Goal: Navigation & Orientation: Understand site structure

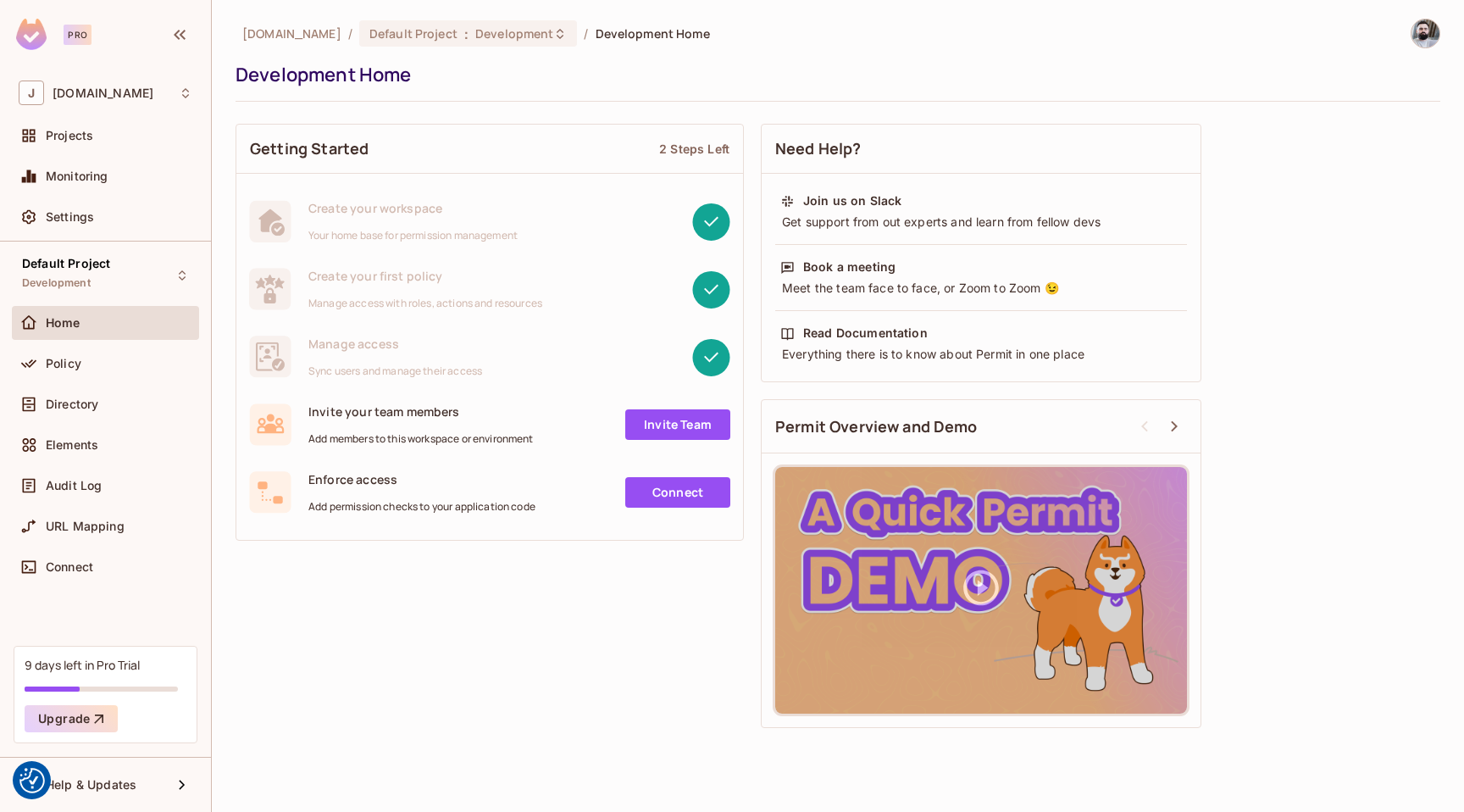
click at [1419, 35] on img at bounding box center [1426, 33] width 28 height 28
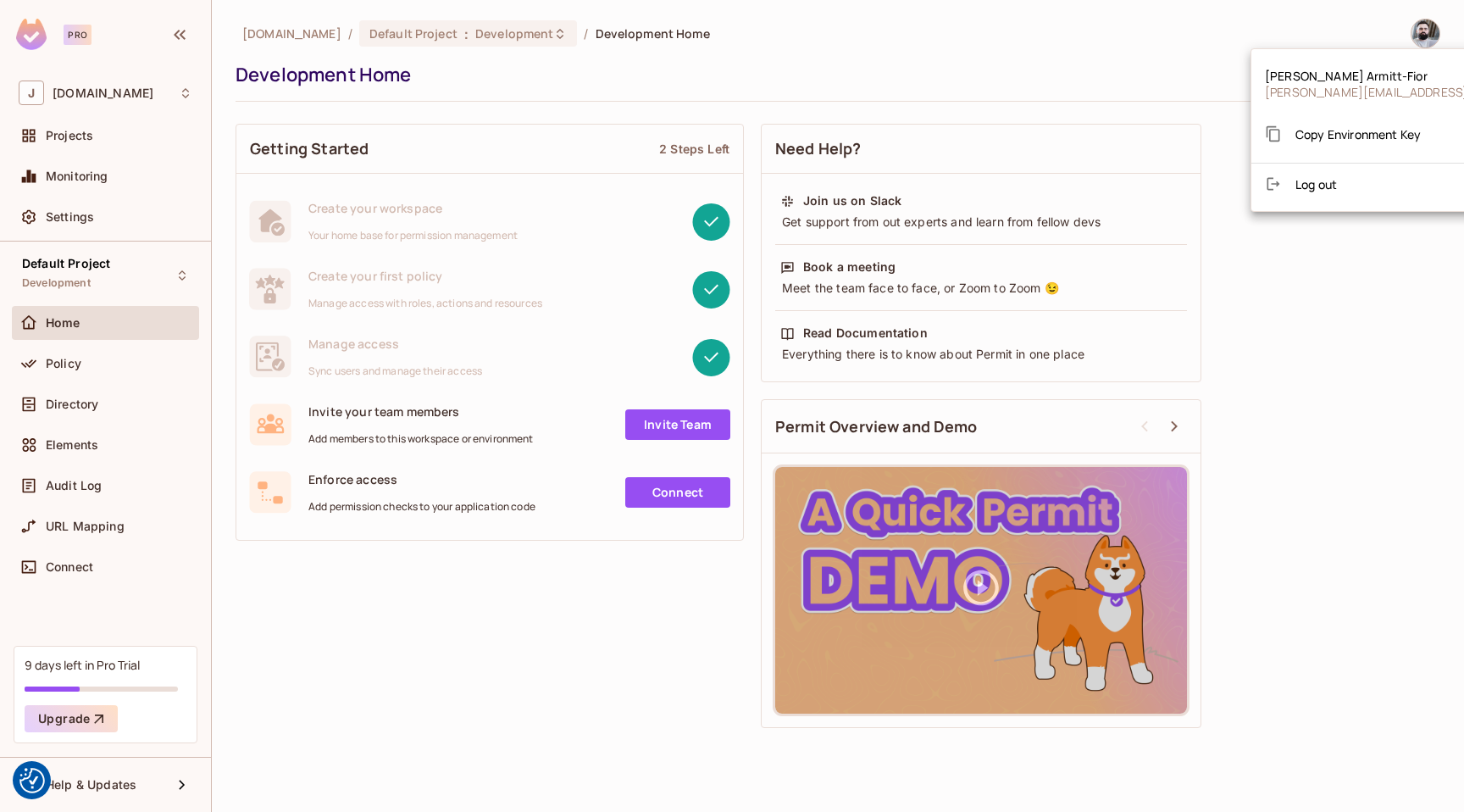
click at [1419, 35] on div at bounding box center [732, 406] width 1464 height 812
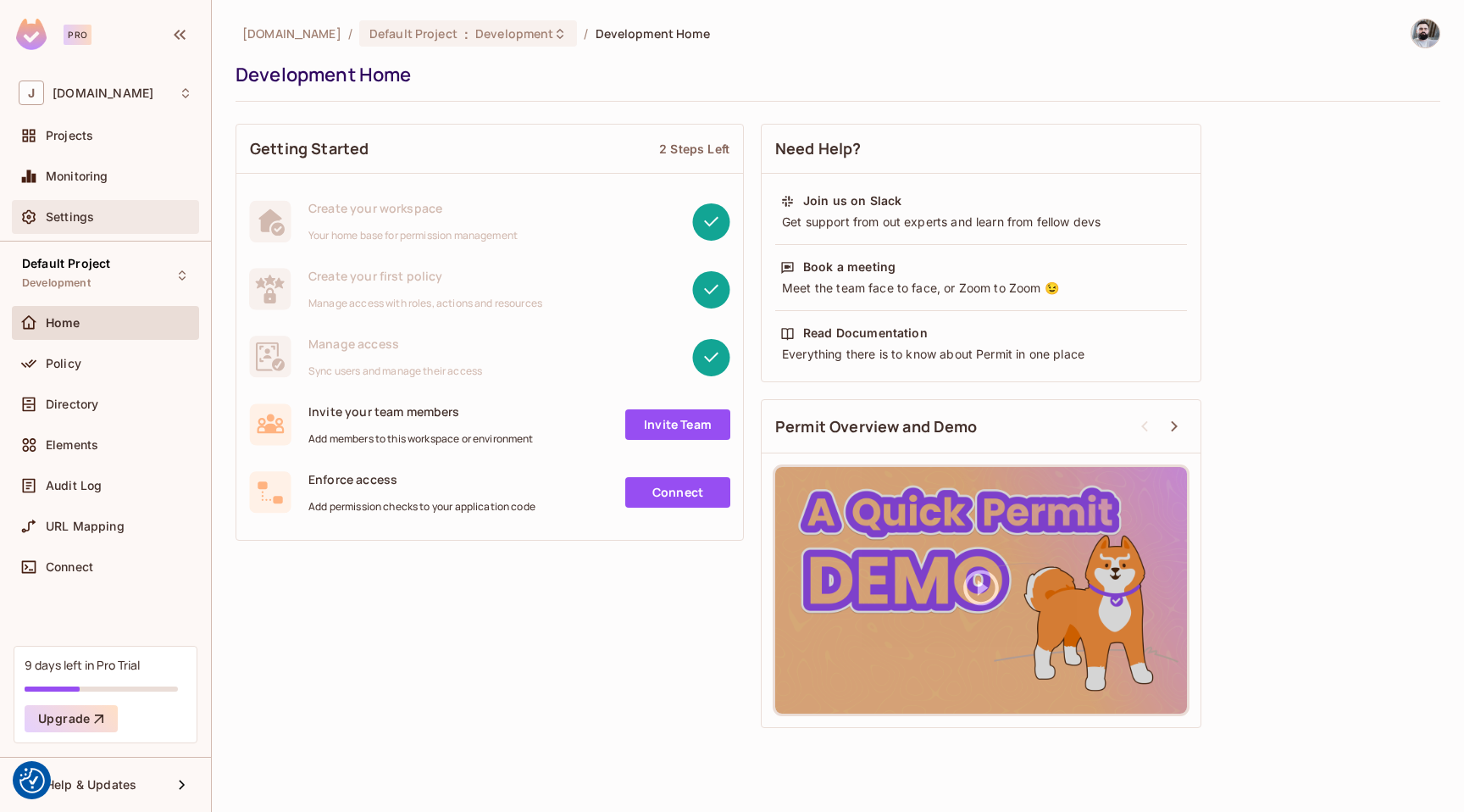
click at [70, 222] on span "Settings" at bounding box center [70, 216] width 48 height 13
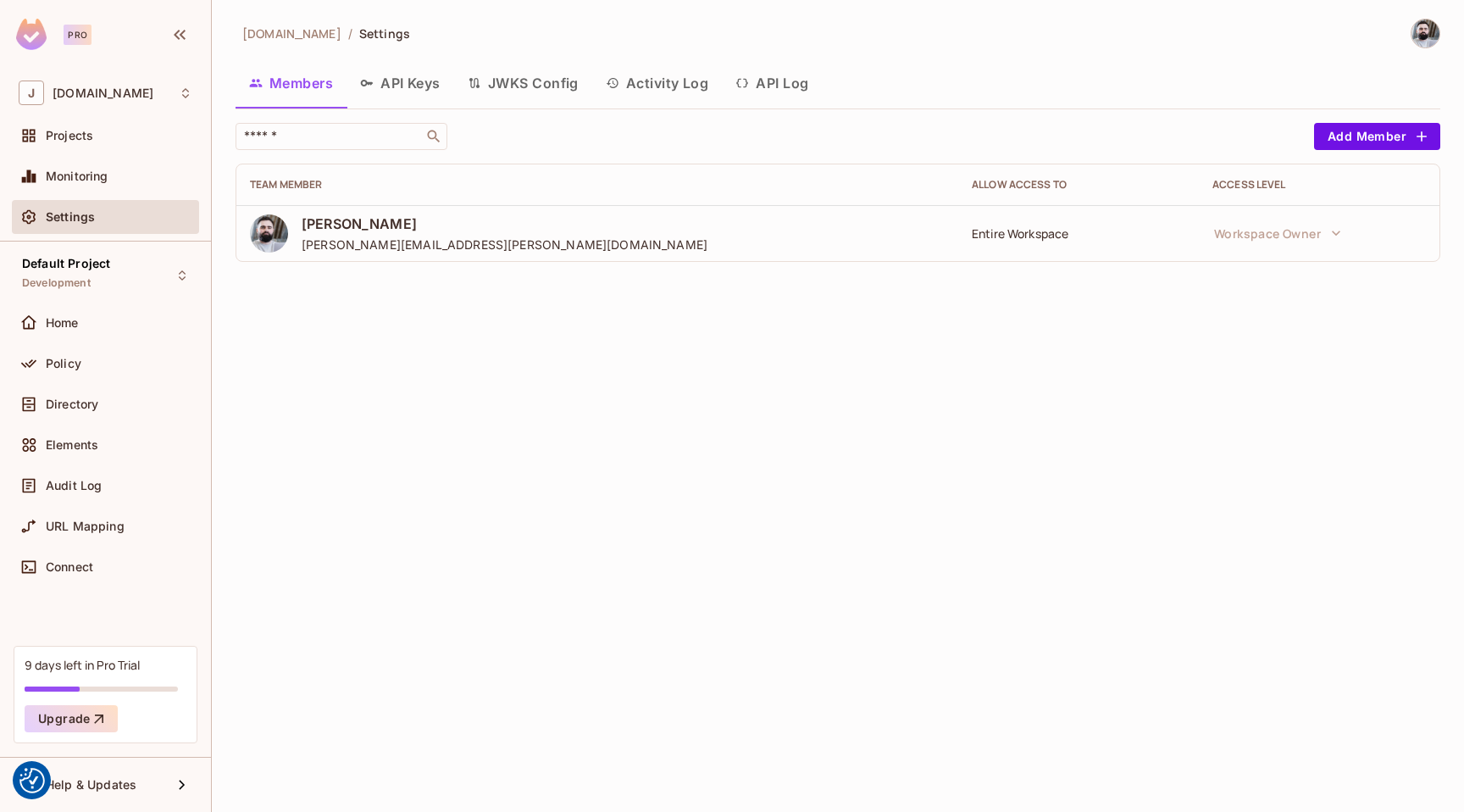
click at [399, 91] on button "API Keys" at bounding box center [400, 83] width 107 height 42
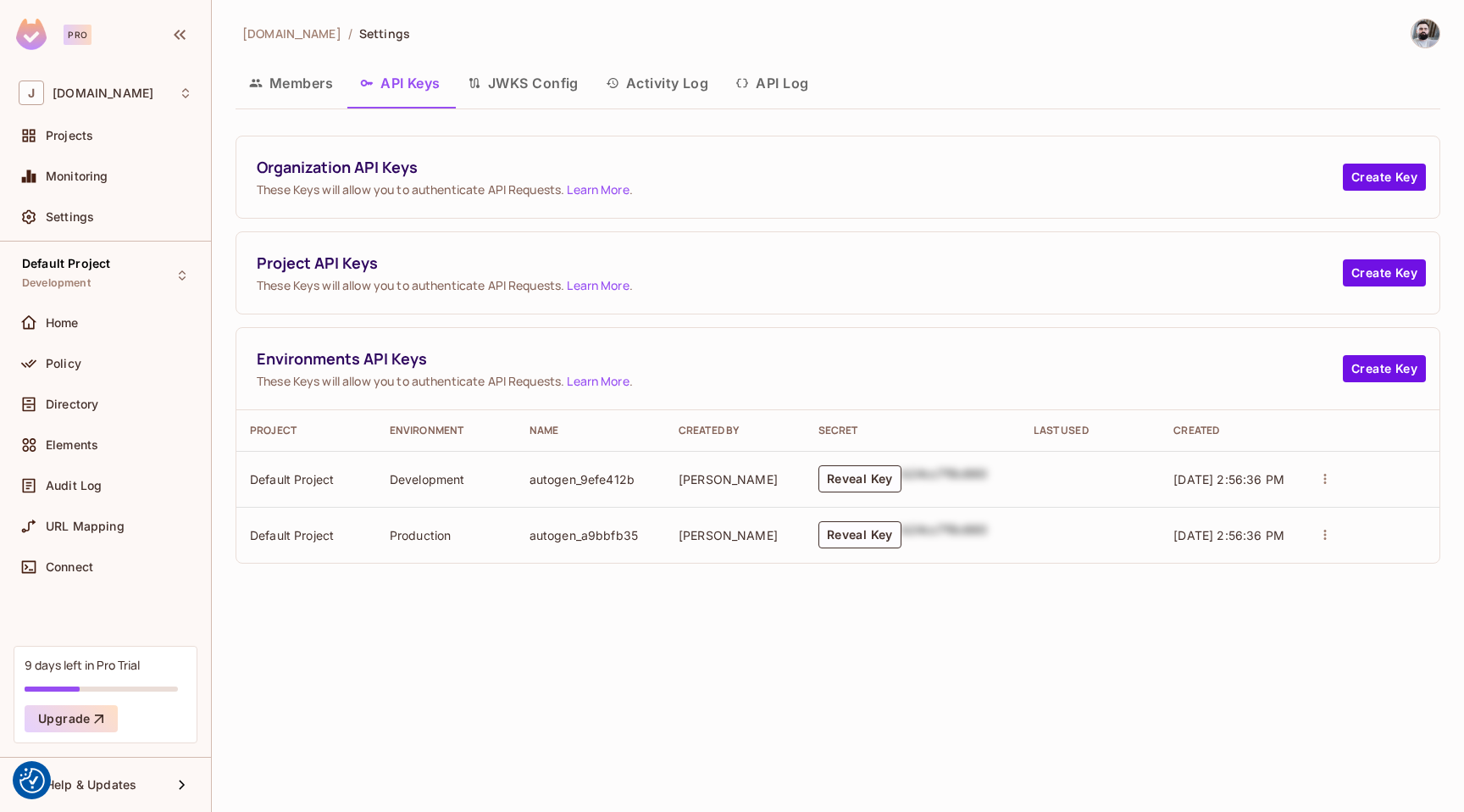
click at [499, 80] on button "JWKS Config" at bounding box center [523, 83] width 138 height 42
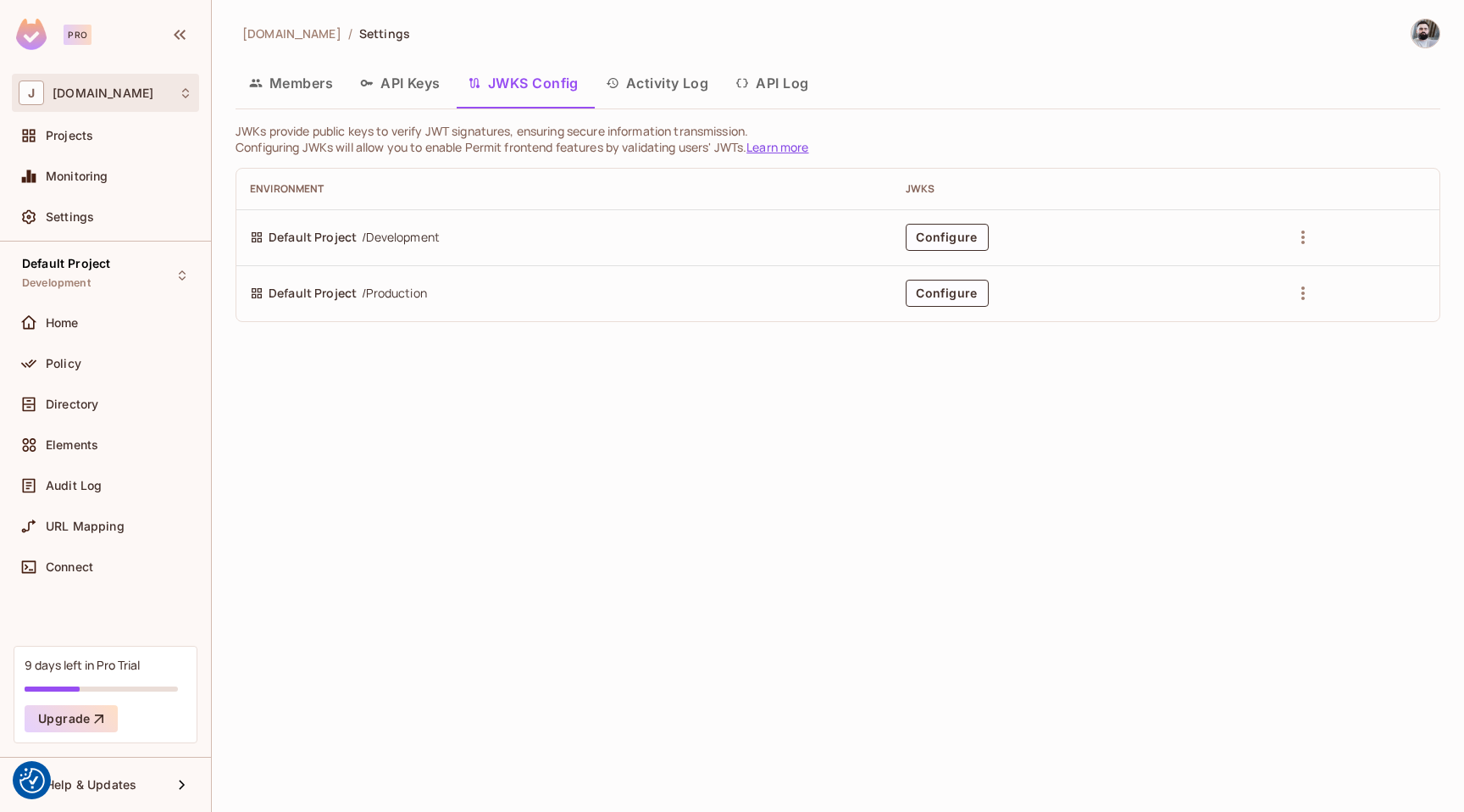
click at [87, 103] on div "J [DOMAIN_NAME]" at bounding box center [105, 92] width 173 height 25
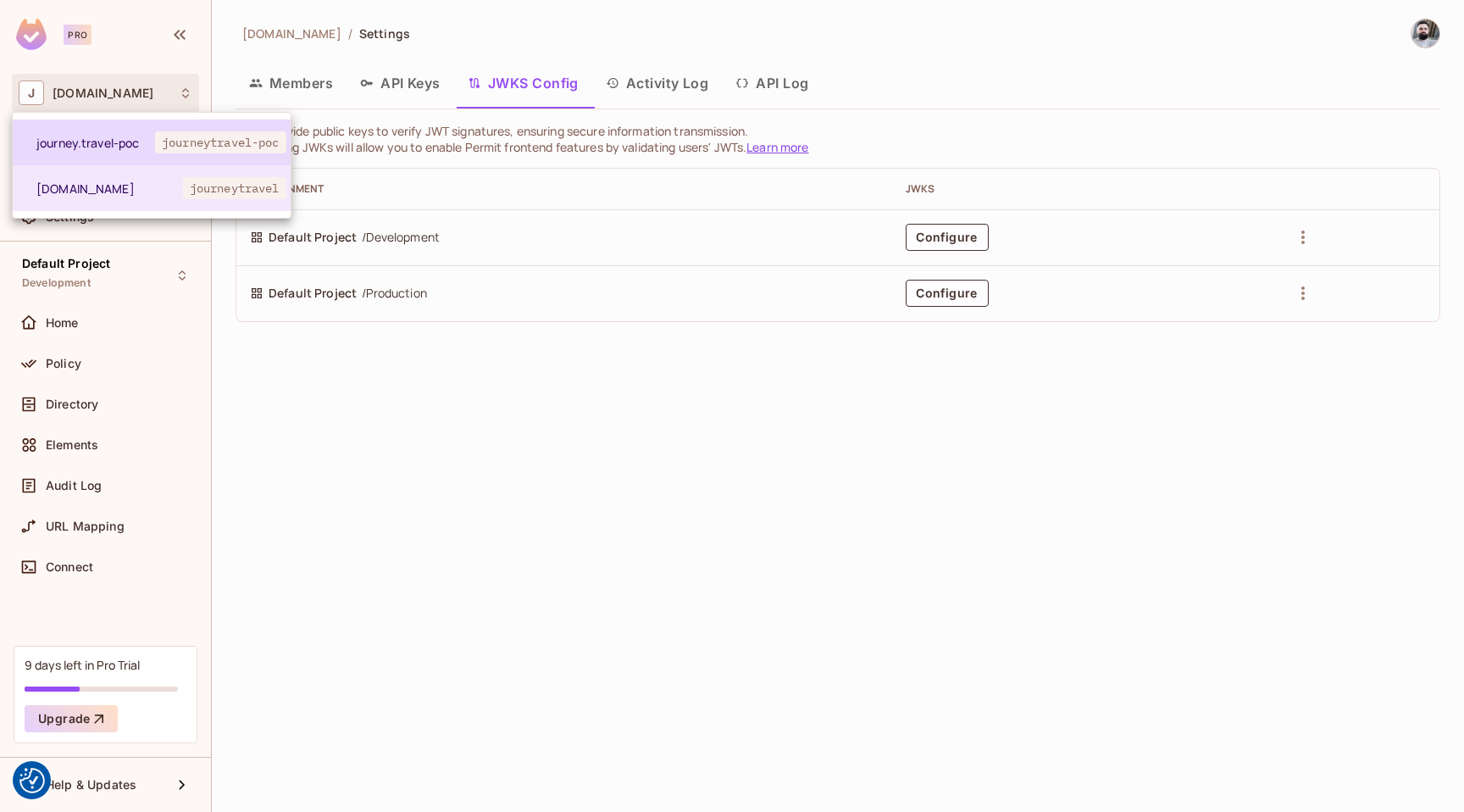
click at [91, 141] on span "journey.travel-poc" at bounding box center [95, 143] width 119 height 16
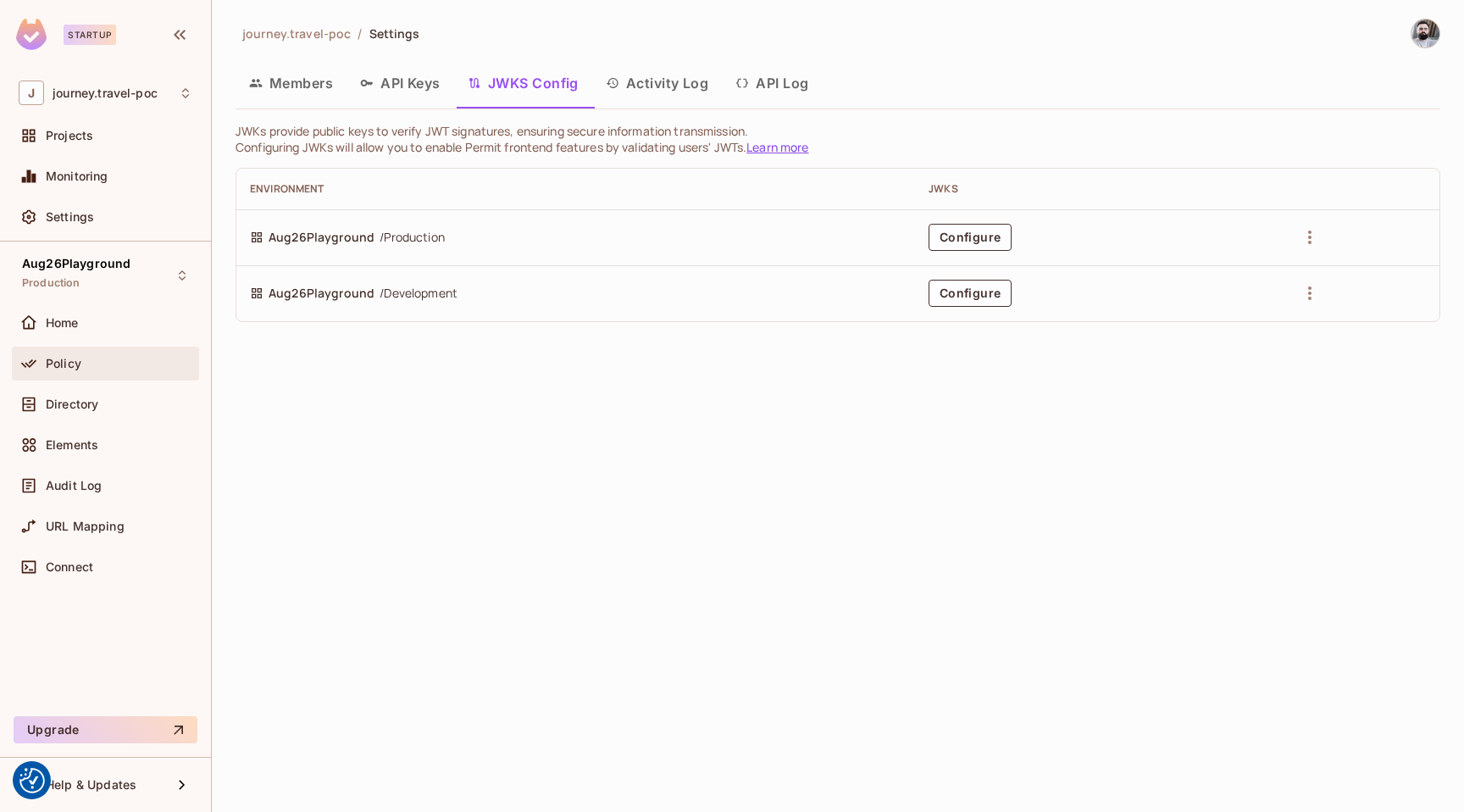
click at [70, 374] on div "Policy" at bounding box center [105, 363] width 187 height 34
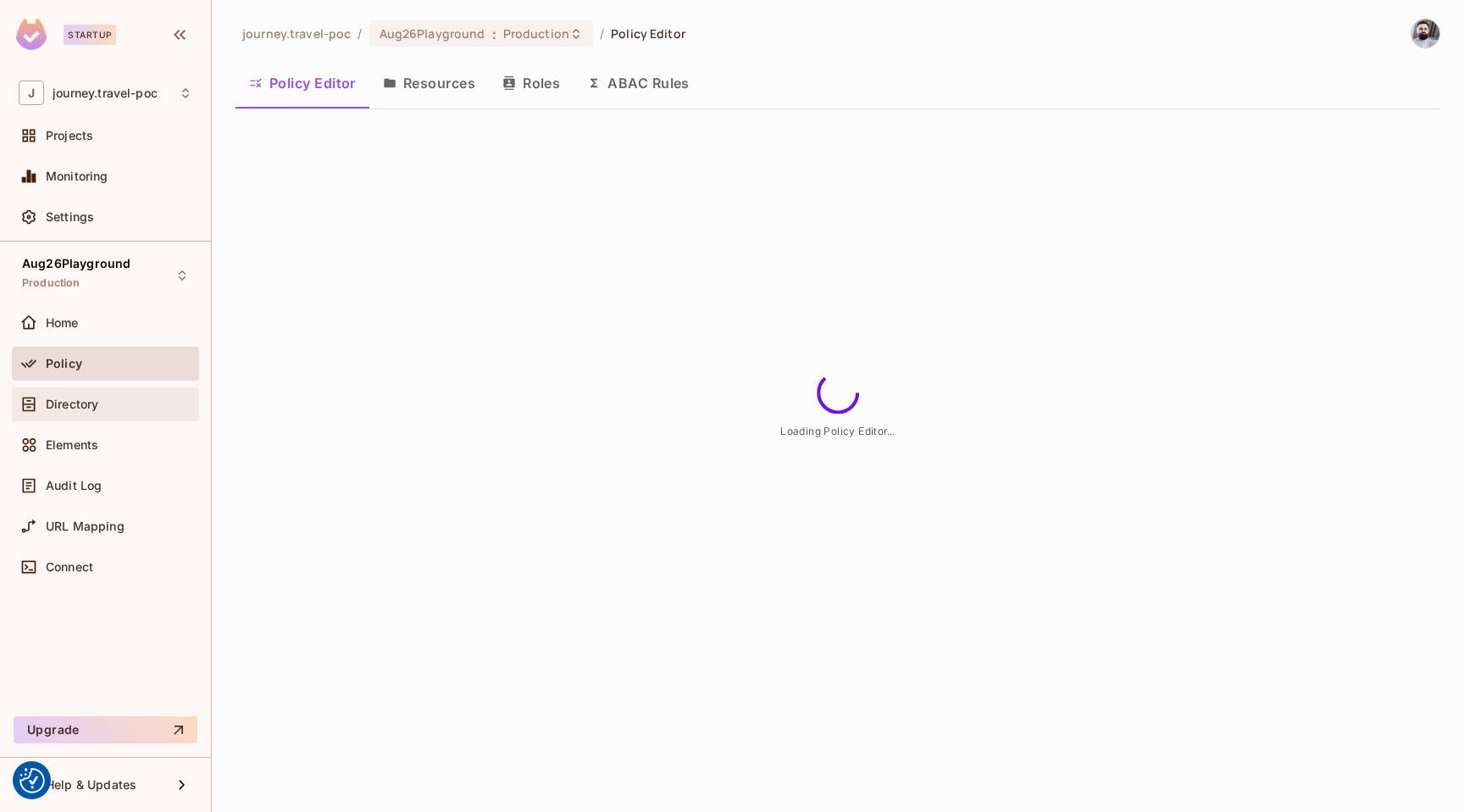
click at [70, 401] on span "Directory" at bounding box center [72, 404] width 53 height 13
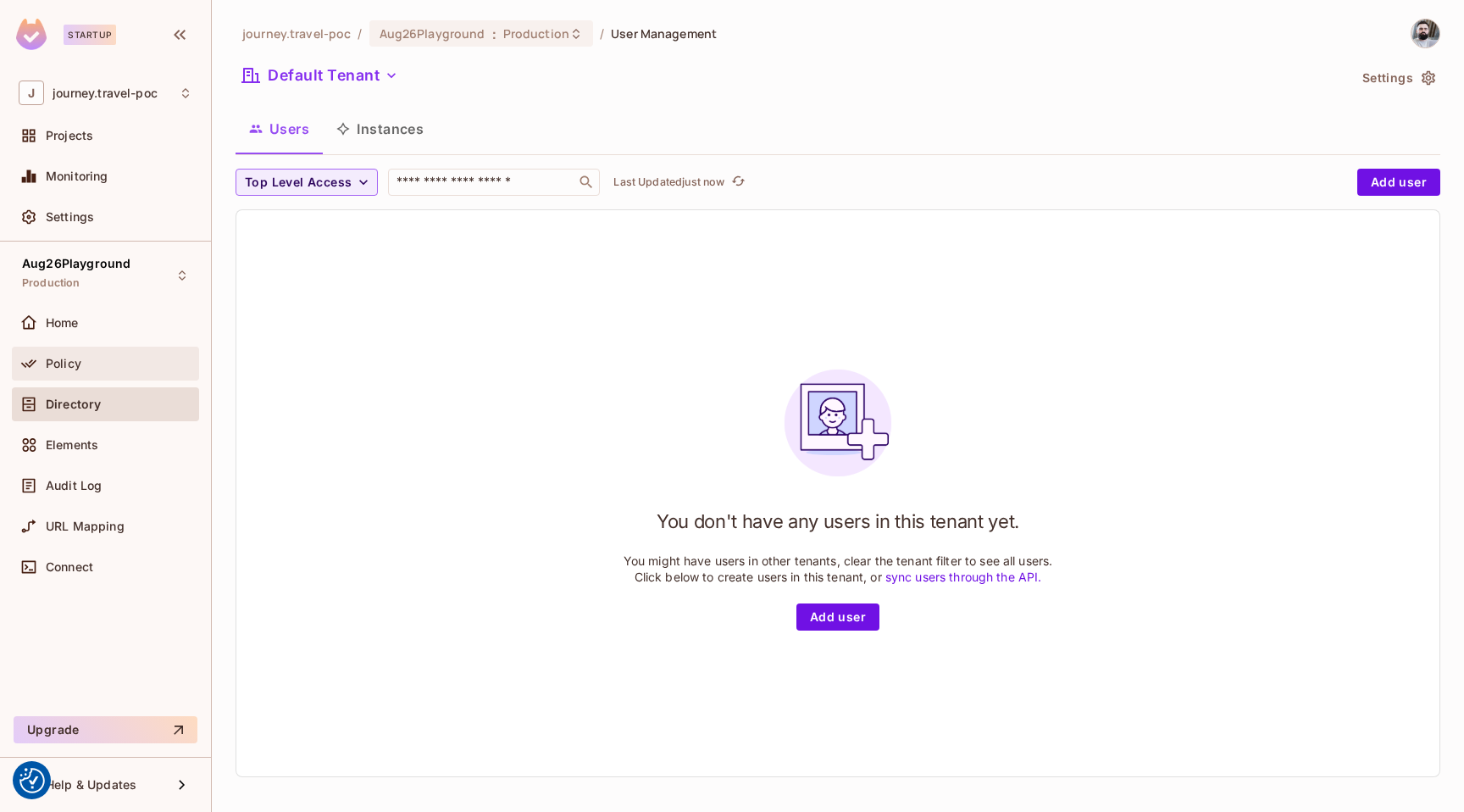
click at [70, 373] on div "Policy" at bounding box center [105, 363] width 173 height 20
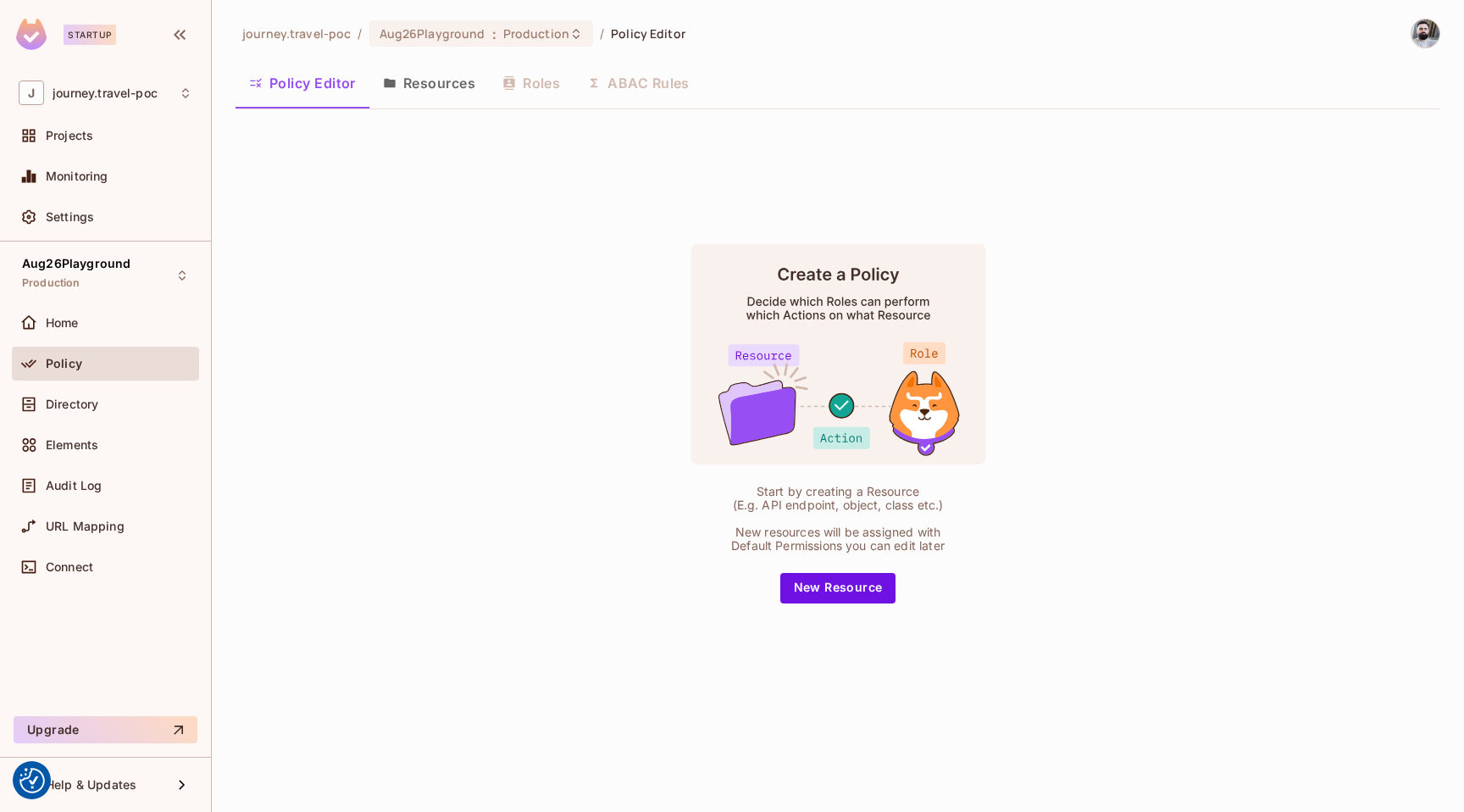
click at [406, 85] on button "Resources" at bounding box center [429, 83] width 120 height 42
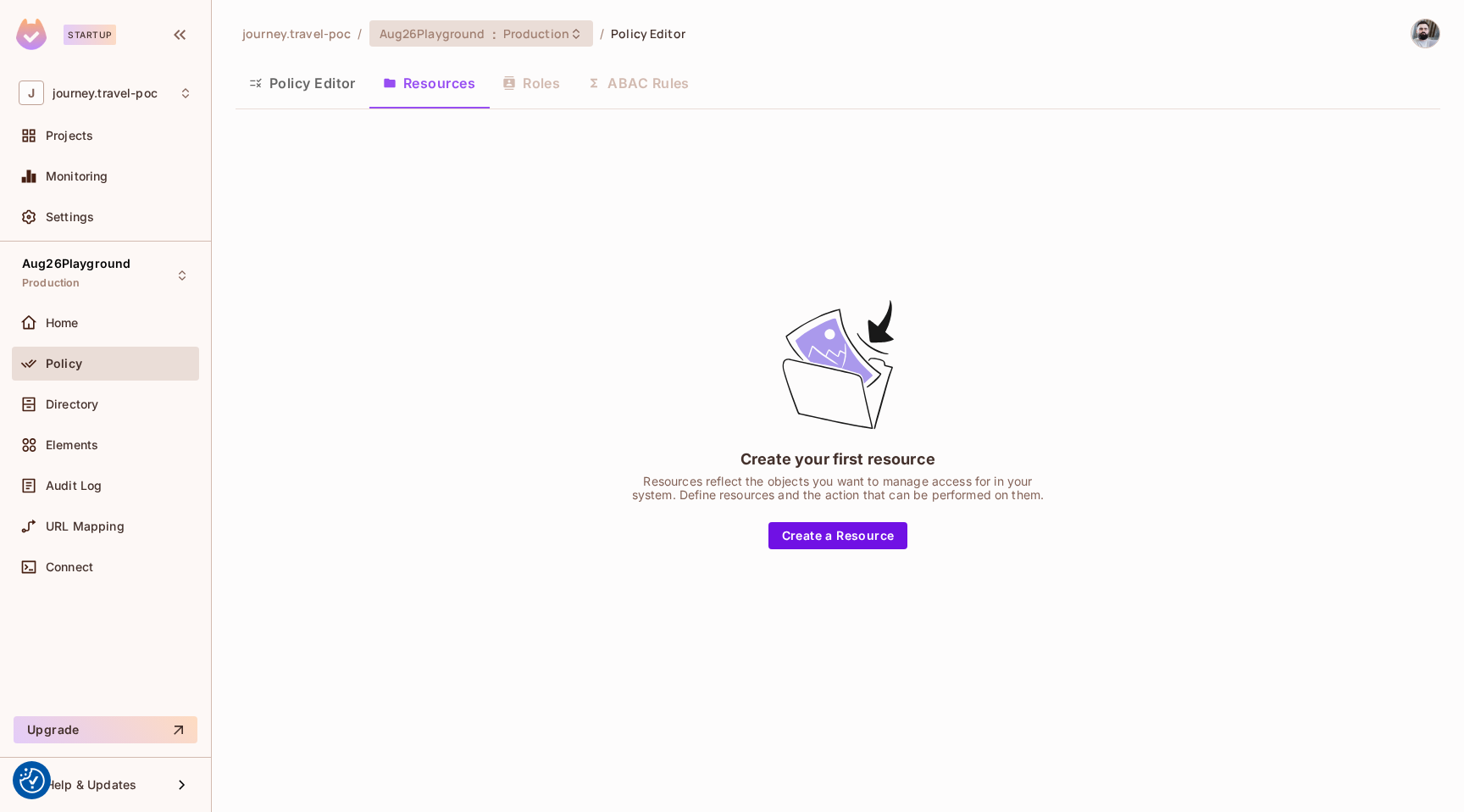
click at [460, 27] on span "Aug26Playground" at bounding box center [432, 33] width 106 height 16
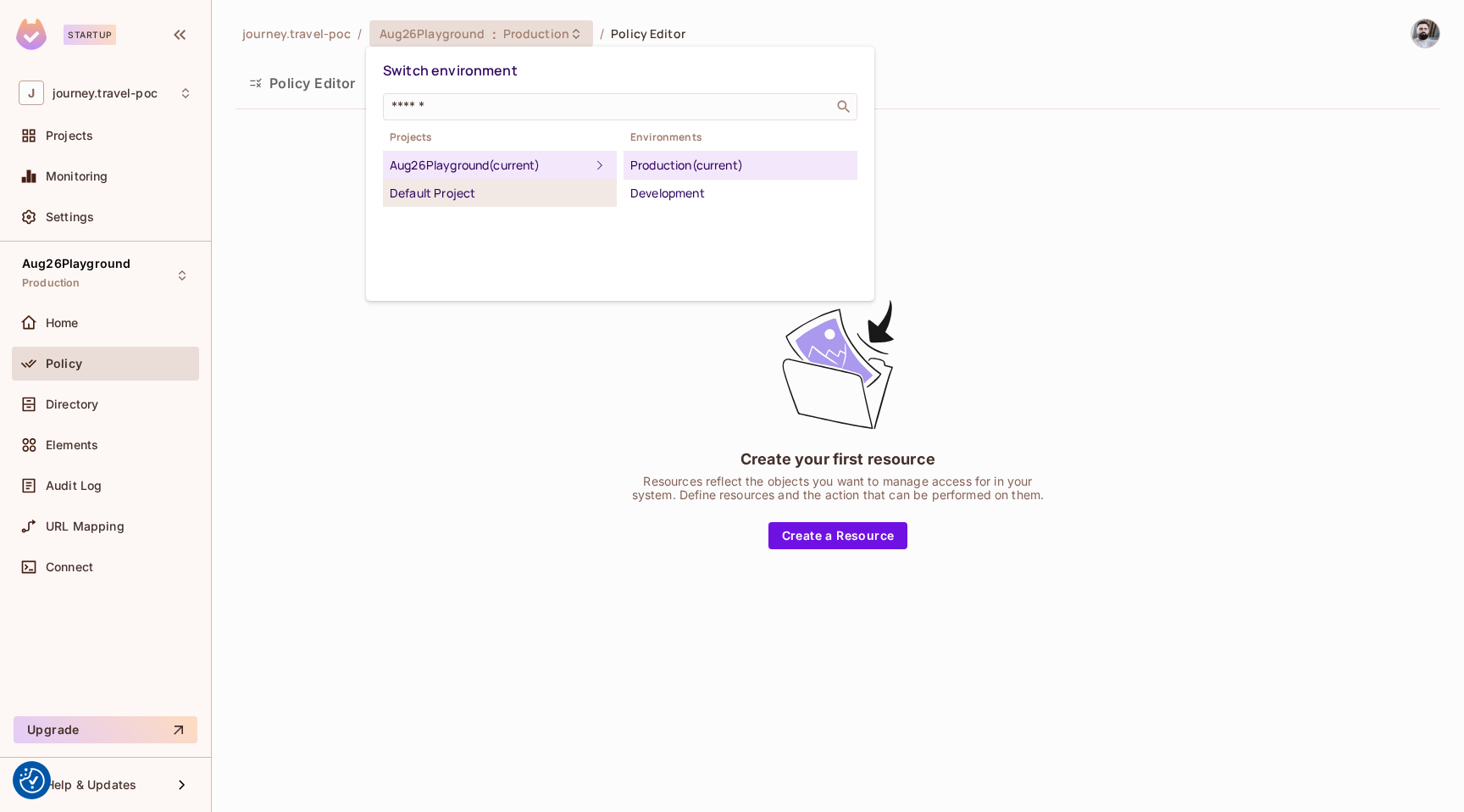
click at [425, 196] on div "Default Project" at bounding box center [500, 193] width 220 height 20
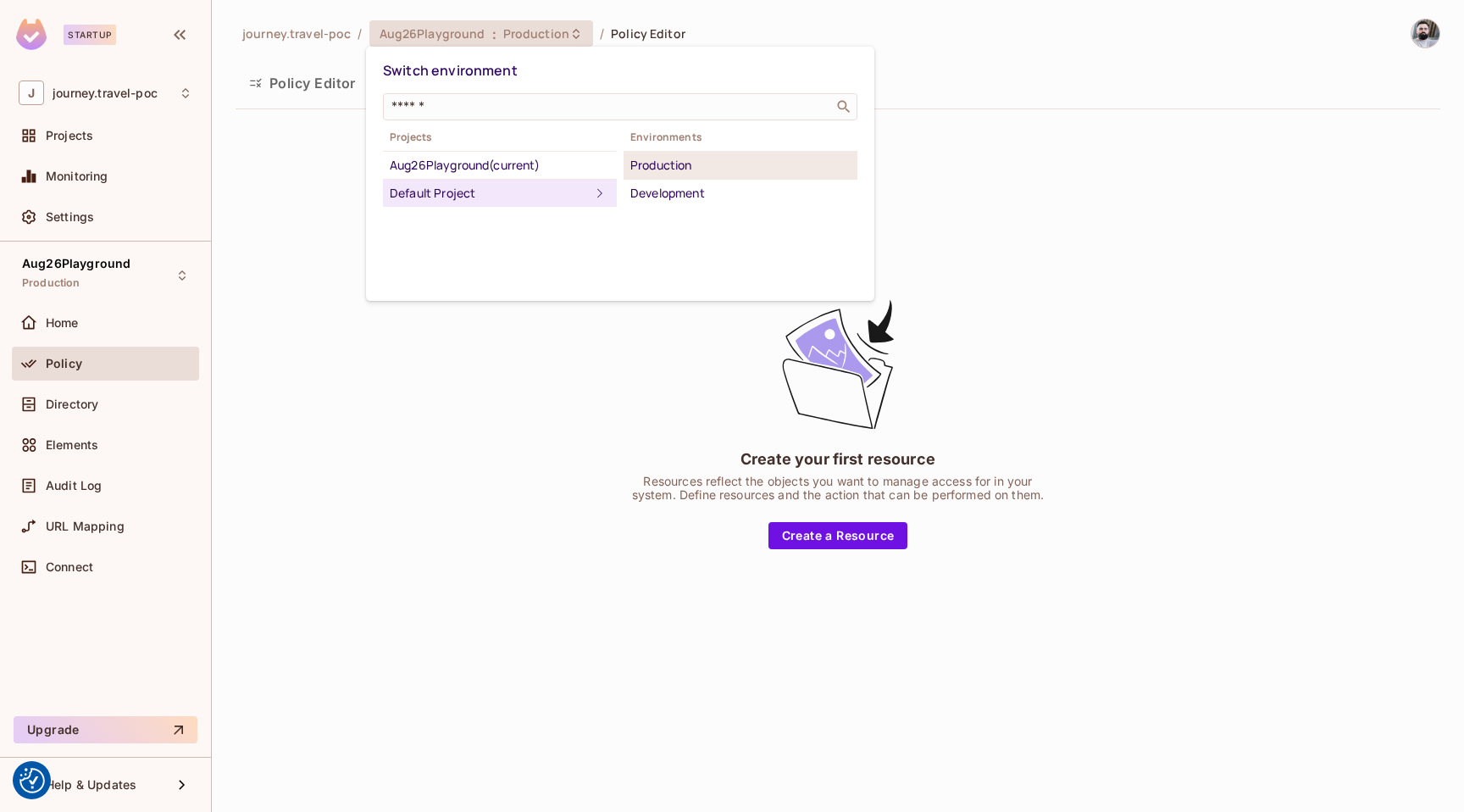
click at [677, 166] on div "Production" at bounding box center [741, 165] width 220 height 20
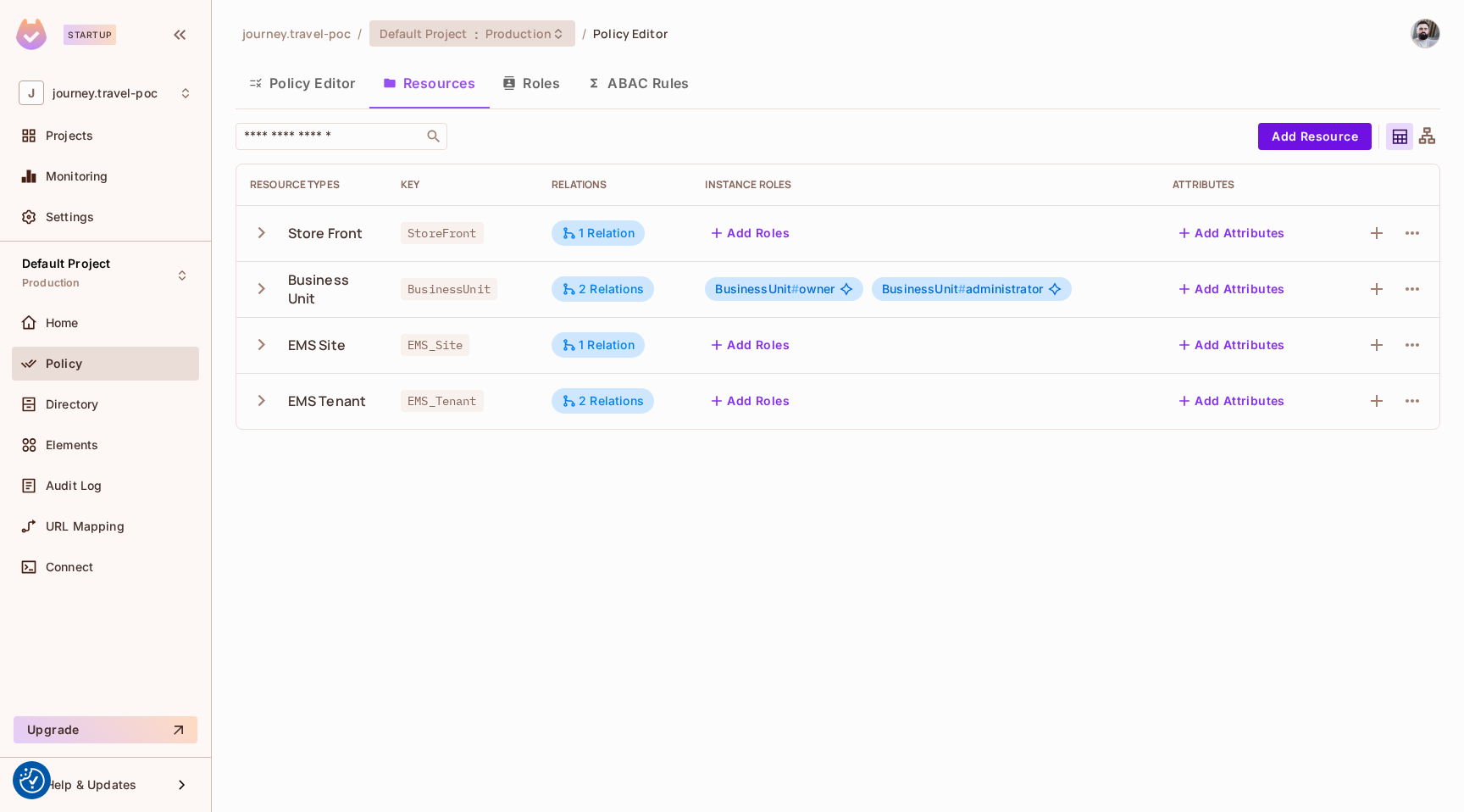
click at [436, 26] on span "Default Project" at bounding box center [423, 33] width 88 height 16
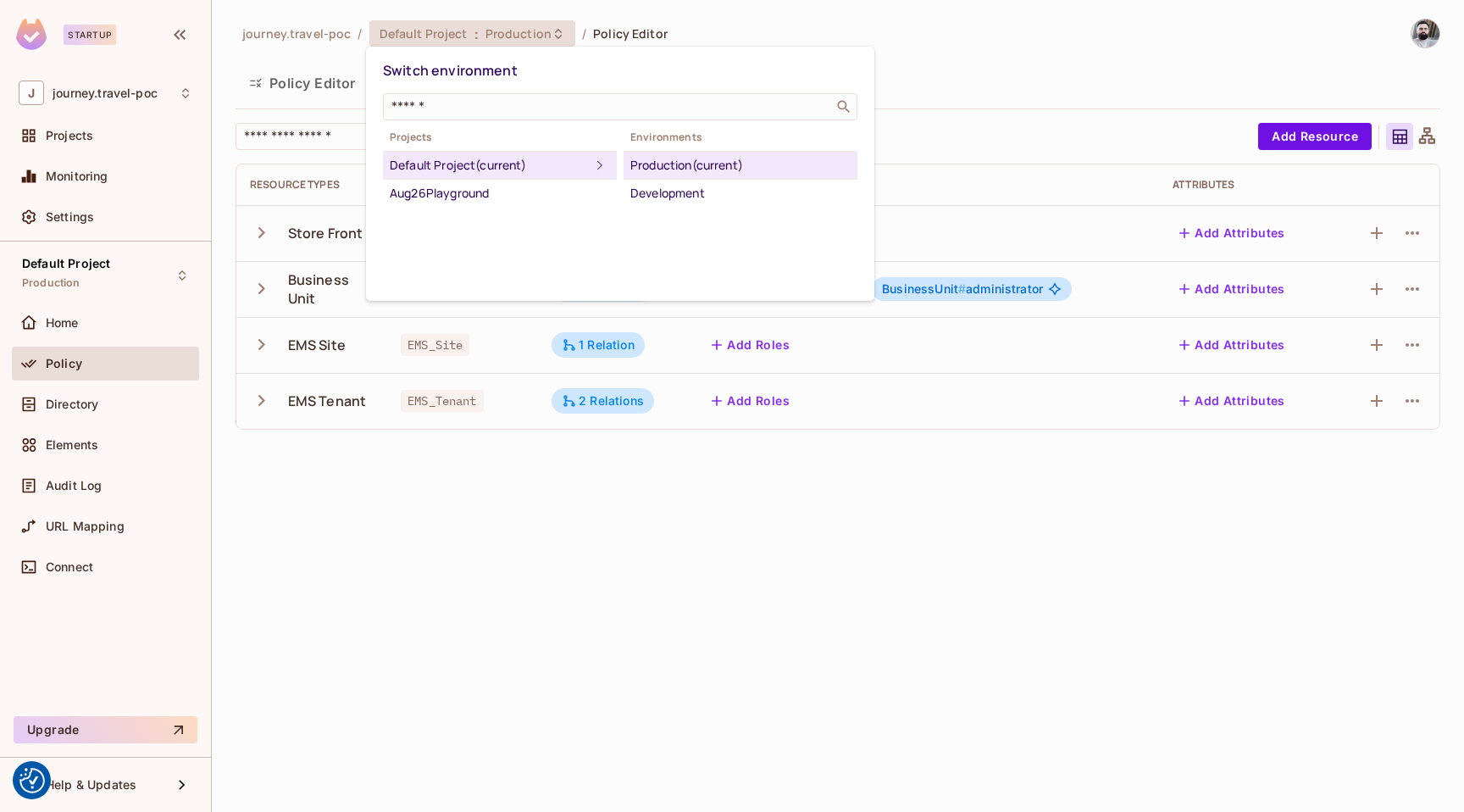
click at [495, 589] on div at bounding box center [732, 406] width 1464 height 812
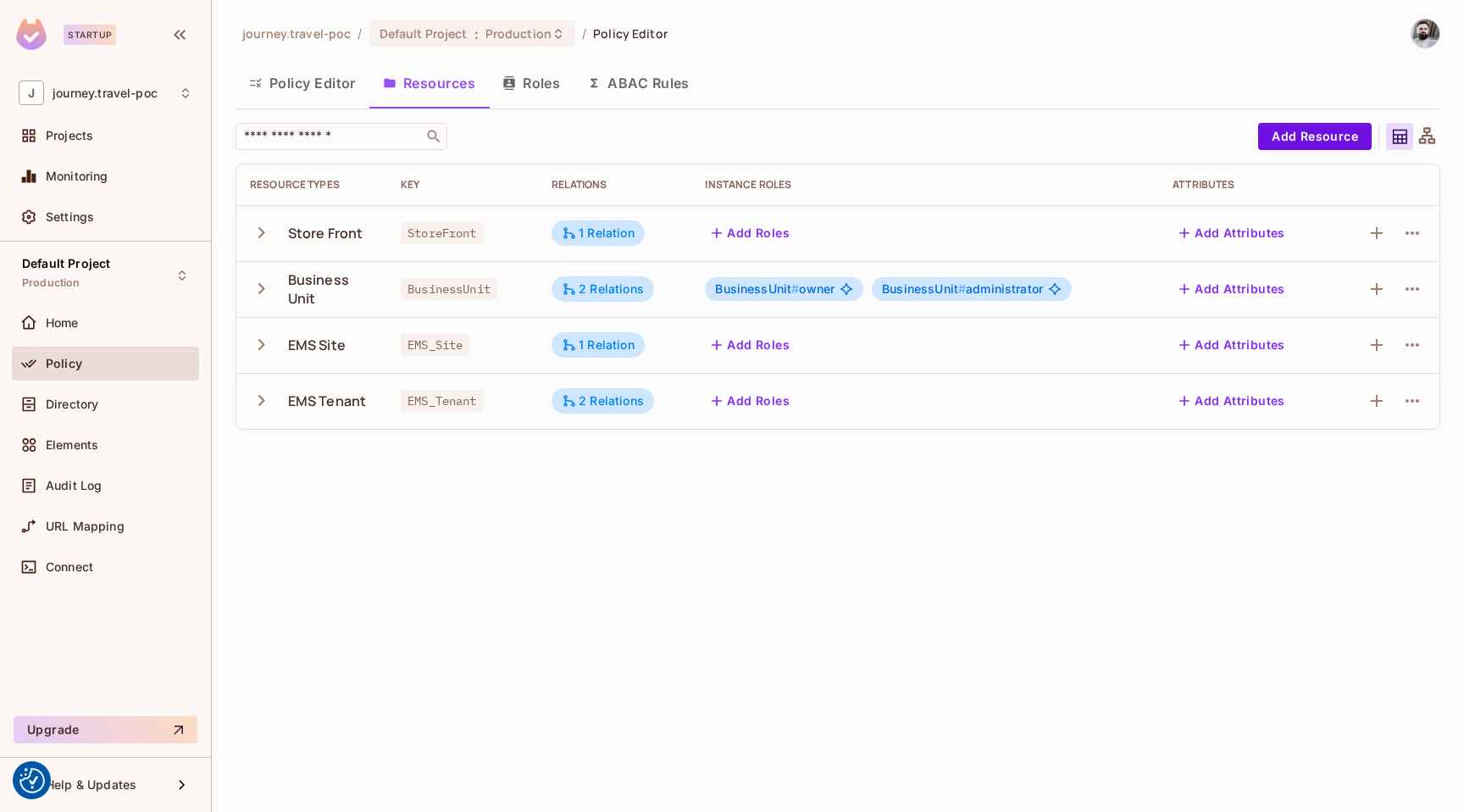
click at [250, 300] on div "Business Unit" at bounding box center [311, 289] width 124 height 37
click at [265, 290] on icon "button" at bounding box center [261, 289] width 23 height 23
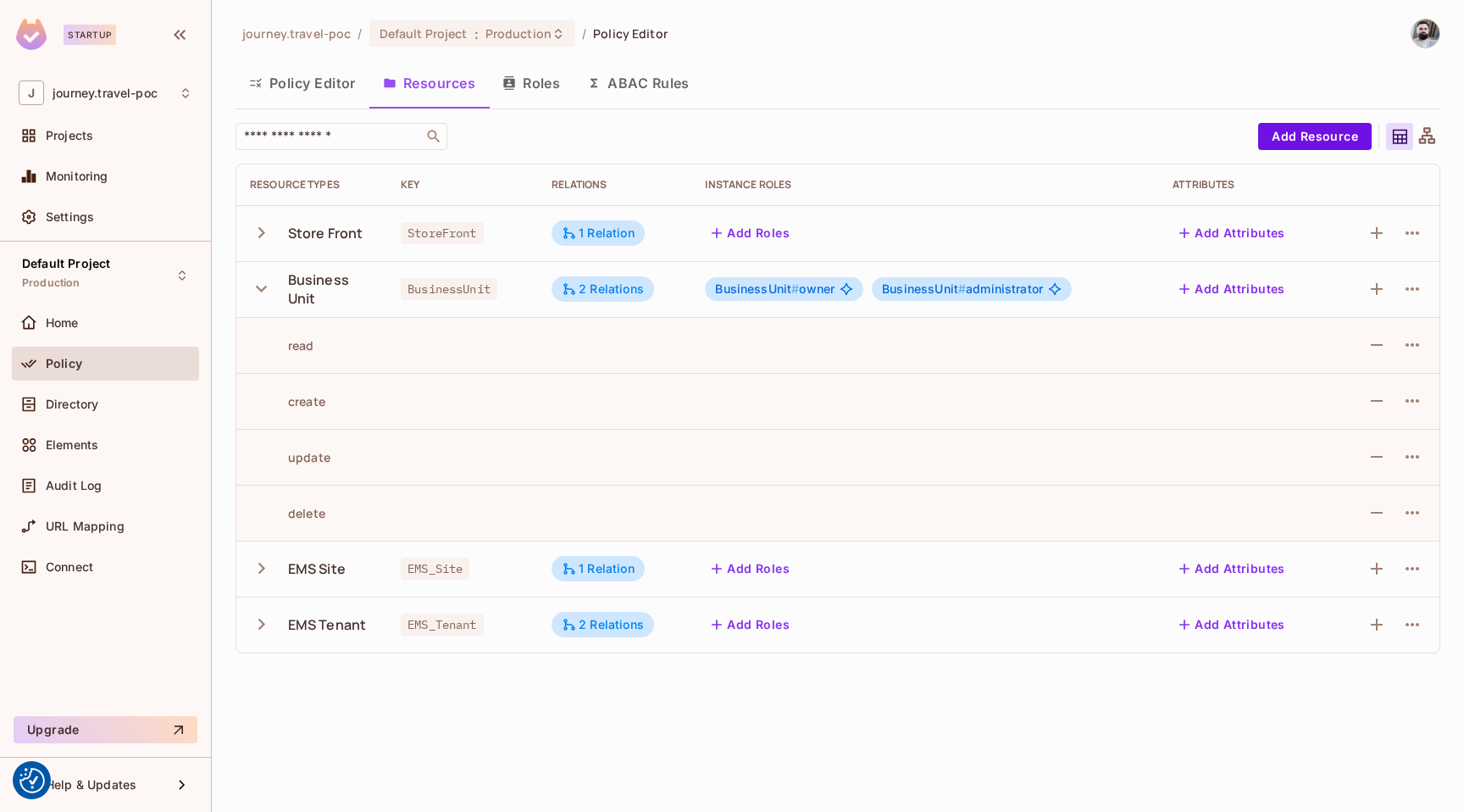
click at [265, 290] on icon "button" at bounding box center [261, 289] width 23 height 23
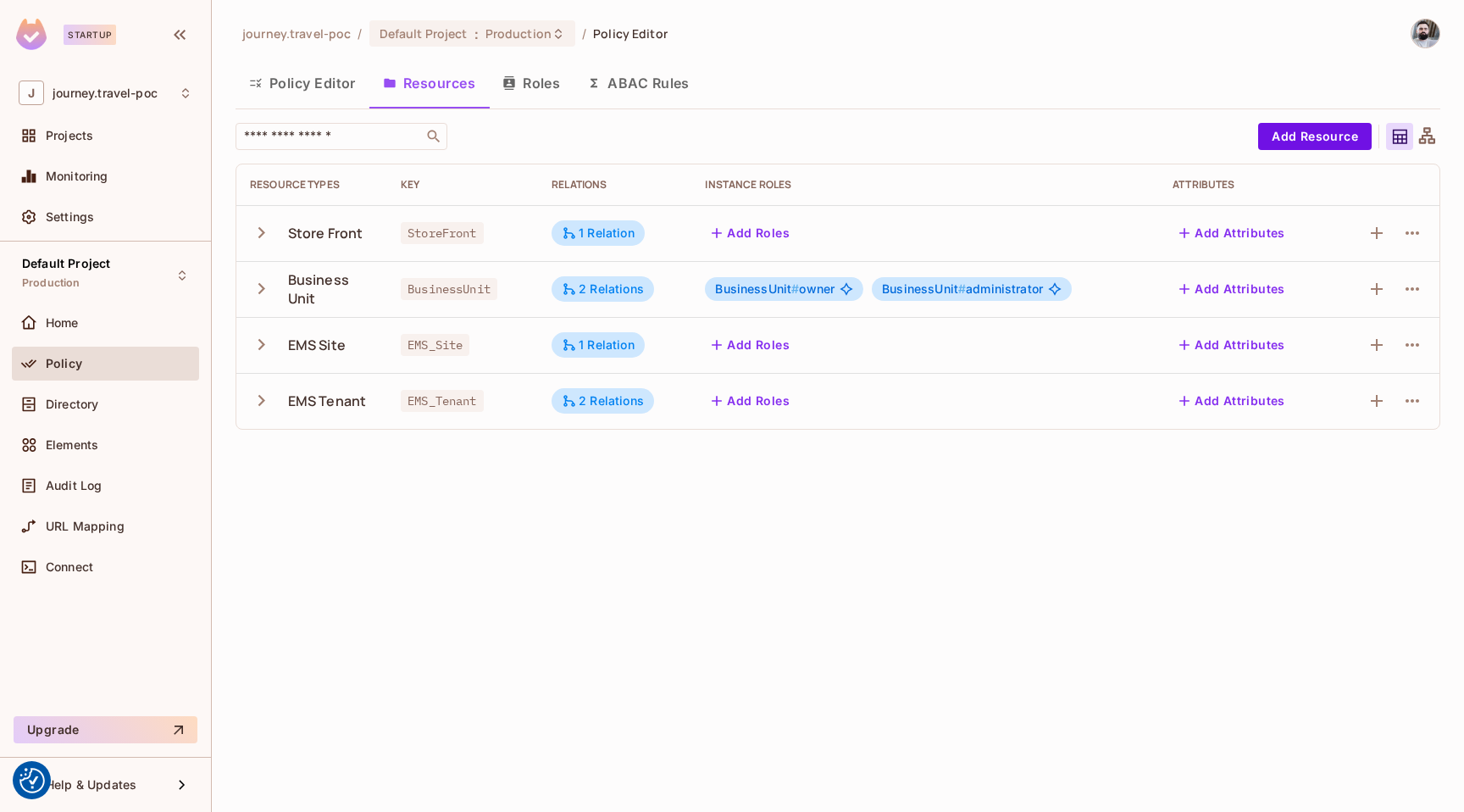
click at [264, 333] on icon "button" at bounding box center [261, 344] width 23 height 23
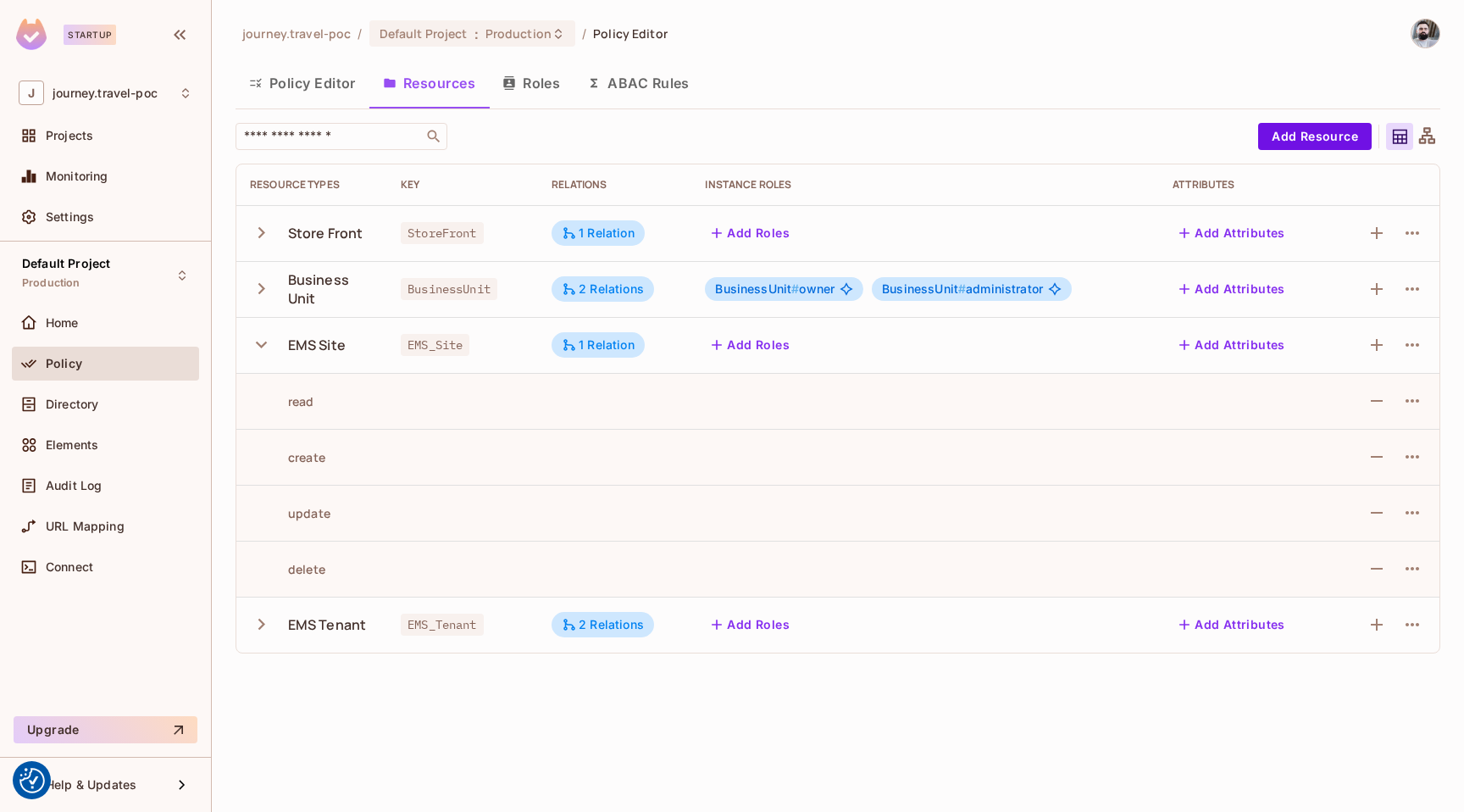
click at [264, 333] on icon "button" at bounding box center [261, 344] width 23 height 23
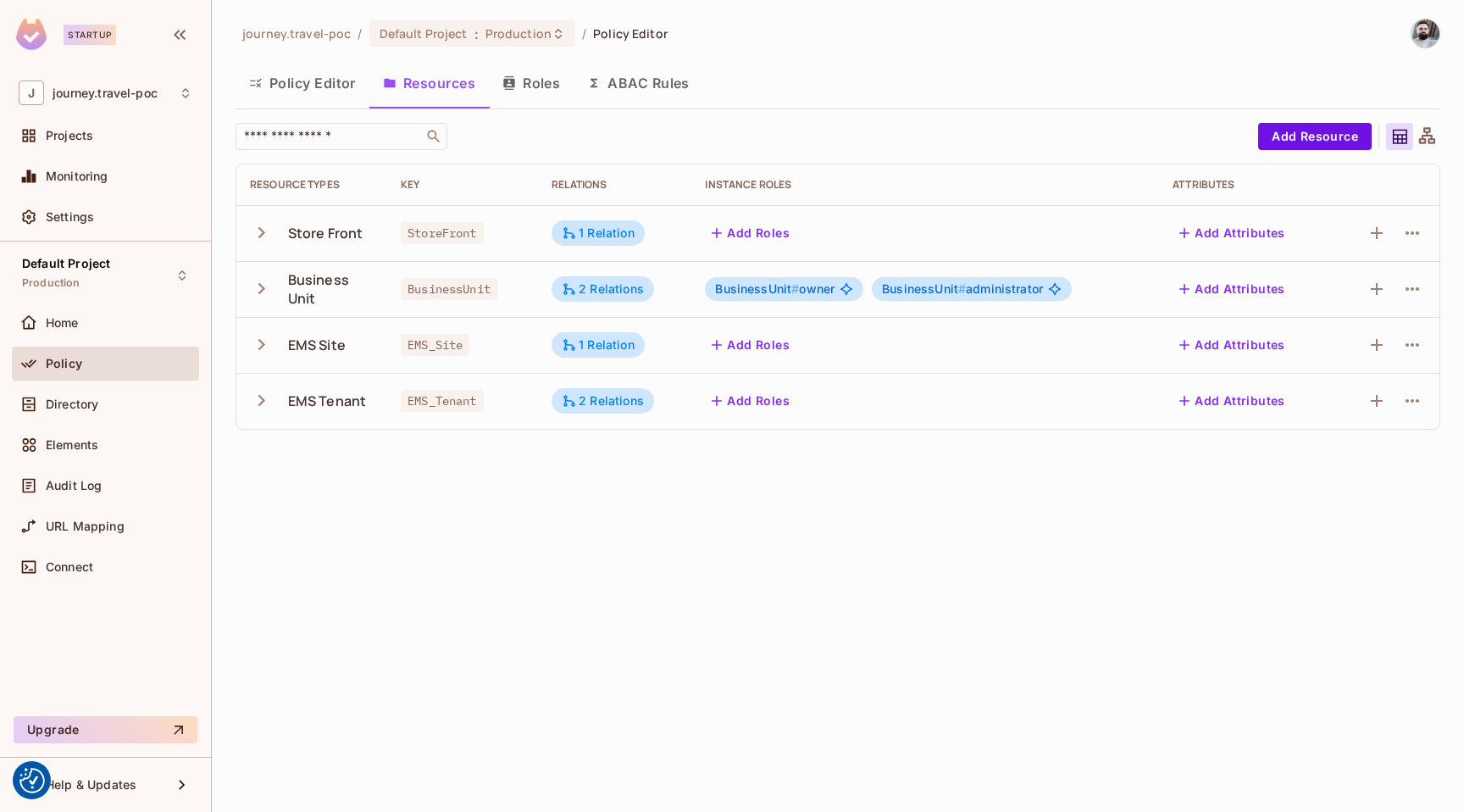
click at [262, 386] on button "button" at bounding box center [265, 399] width 30 height 36
click at [89, 320] on div "Home" at bounding box center [119, 322] width 147 height 13
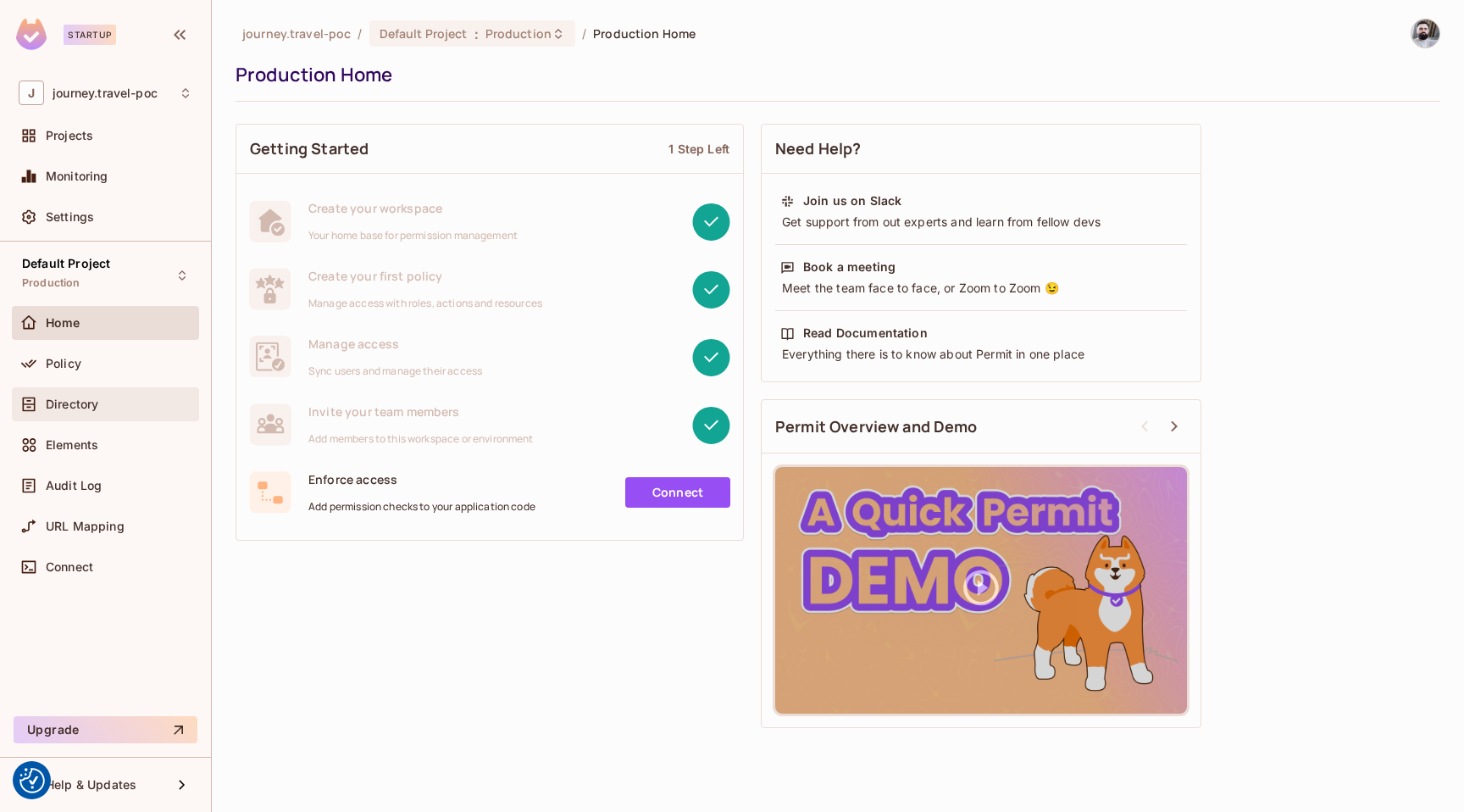
click at [94, 399] on span "Directory" at bounding box center [72, 404] width 53 height 13
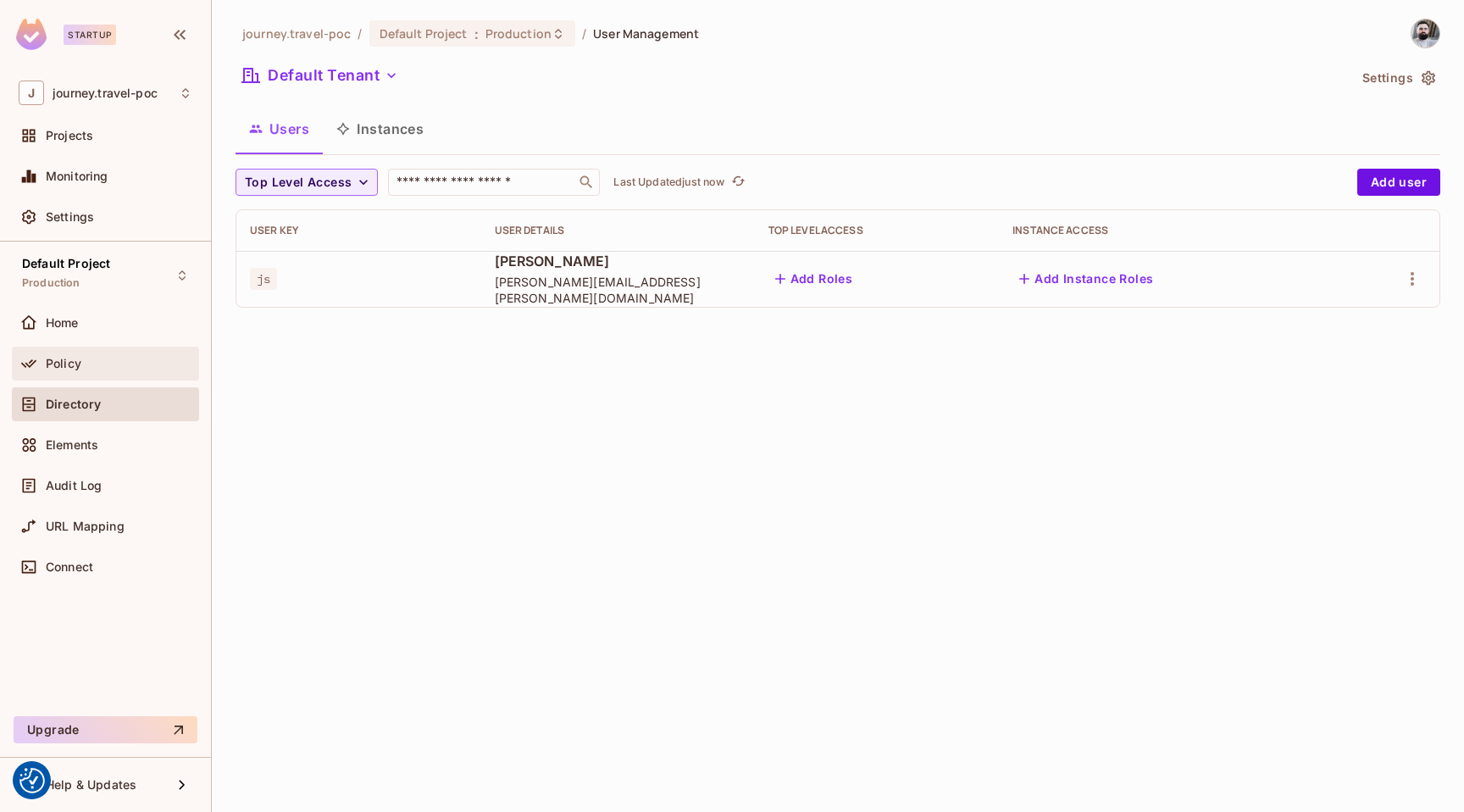
click at [108, 372] on div "Policy" at bounding box center [105, 363] width 173 height 20
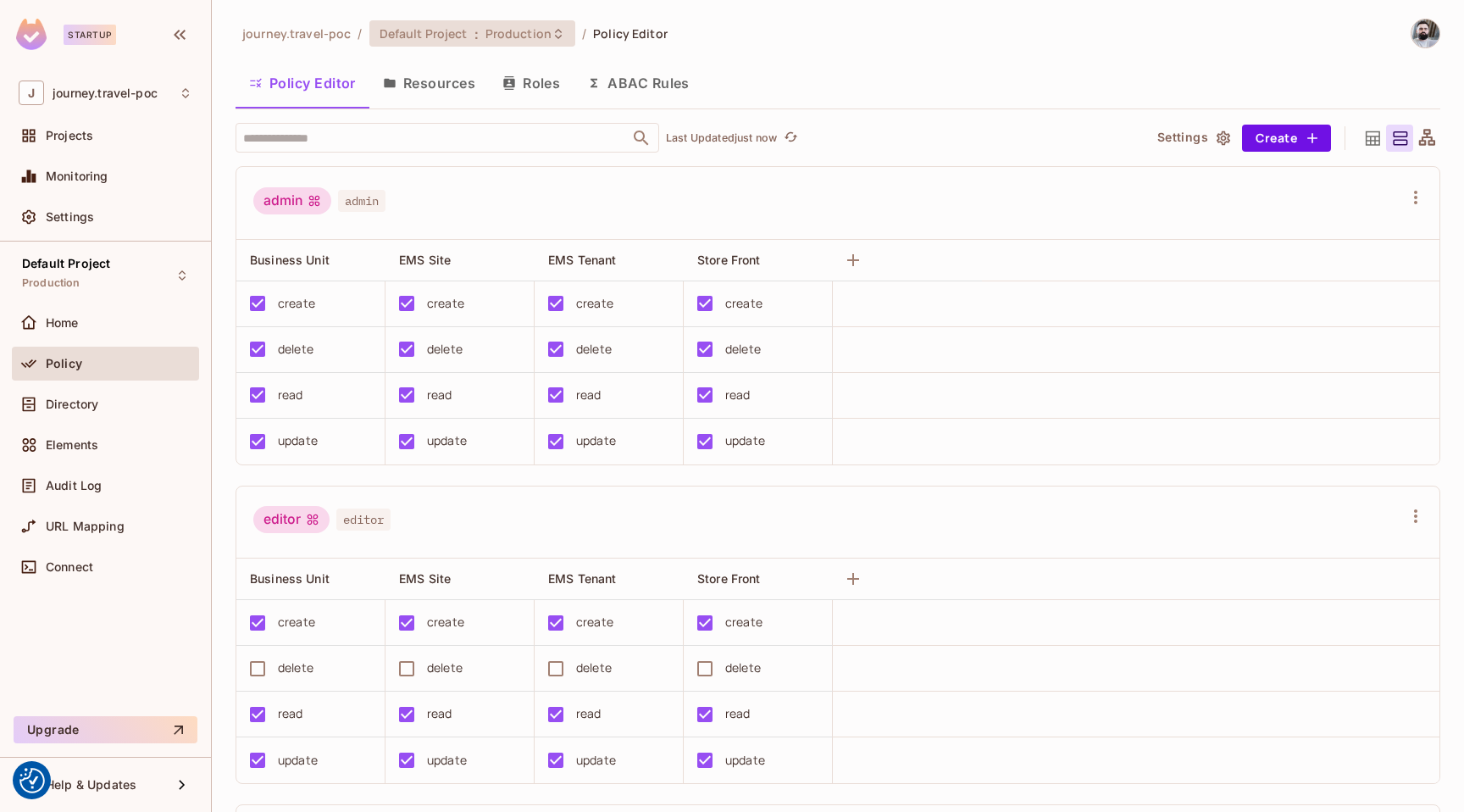
click at [436, 28] on span "Default Project" at bounding box center [423, 33] width 88 height 16
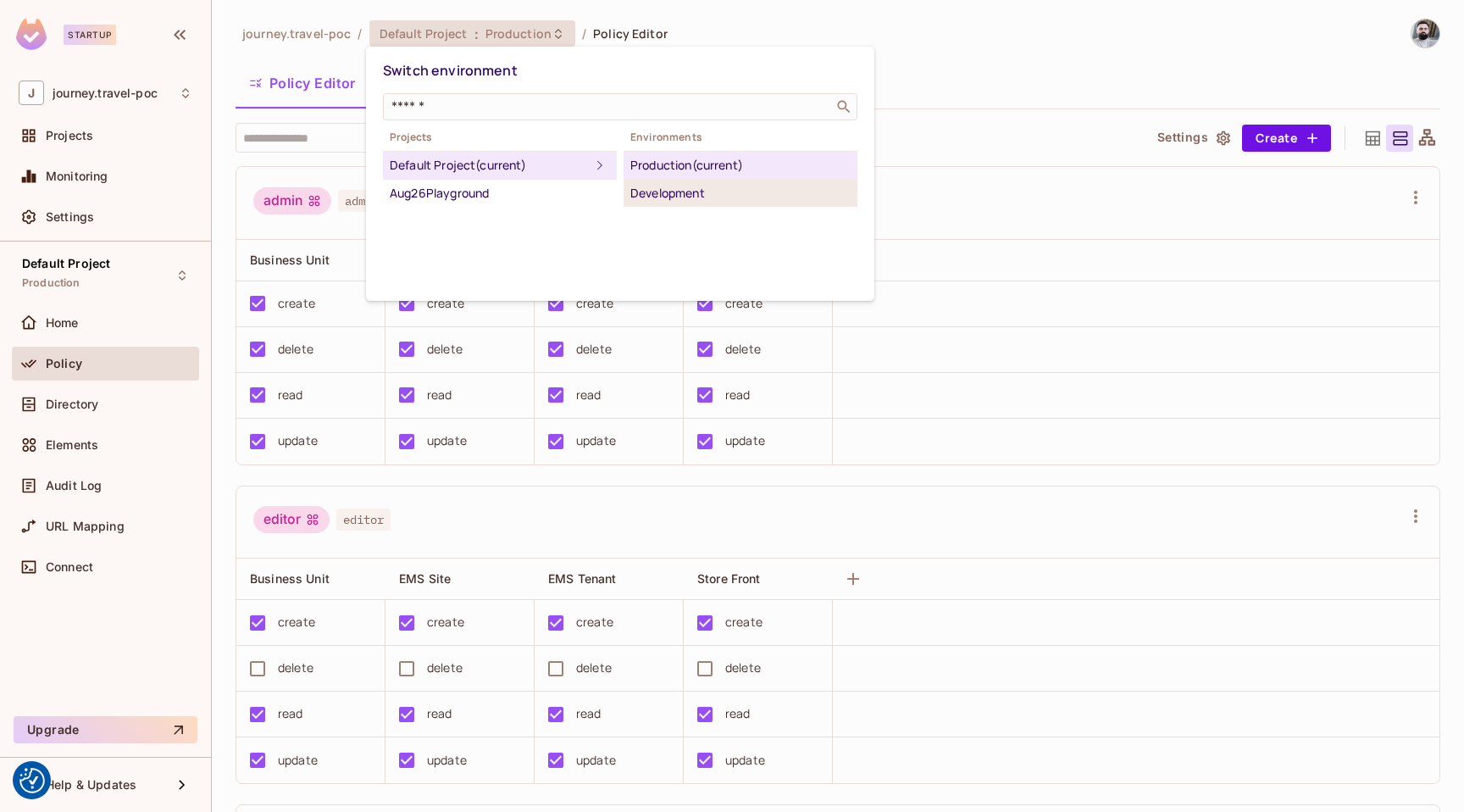
click at [655, 190] on div "Development" at bounding box center [741, 193] width 220 height 20
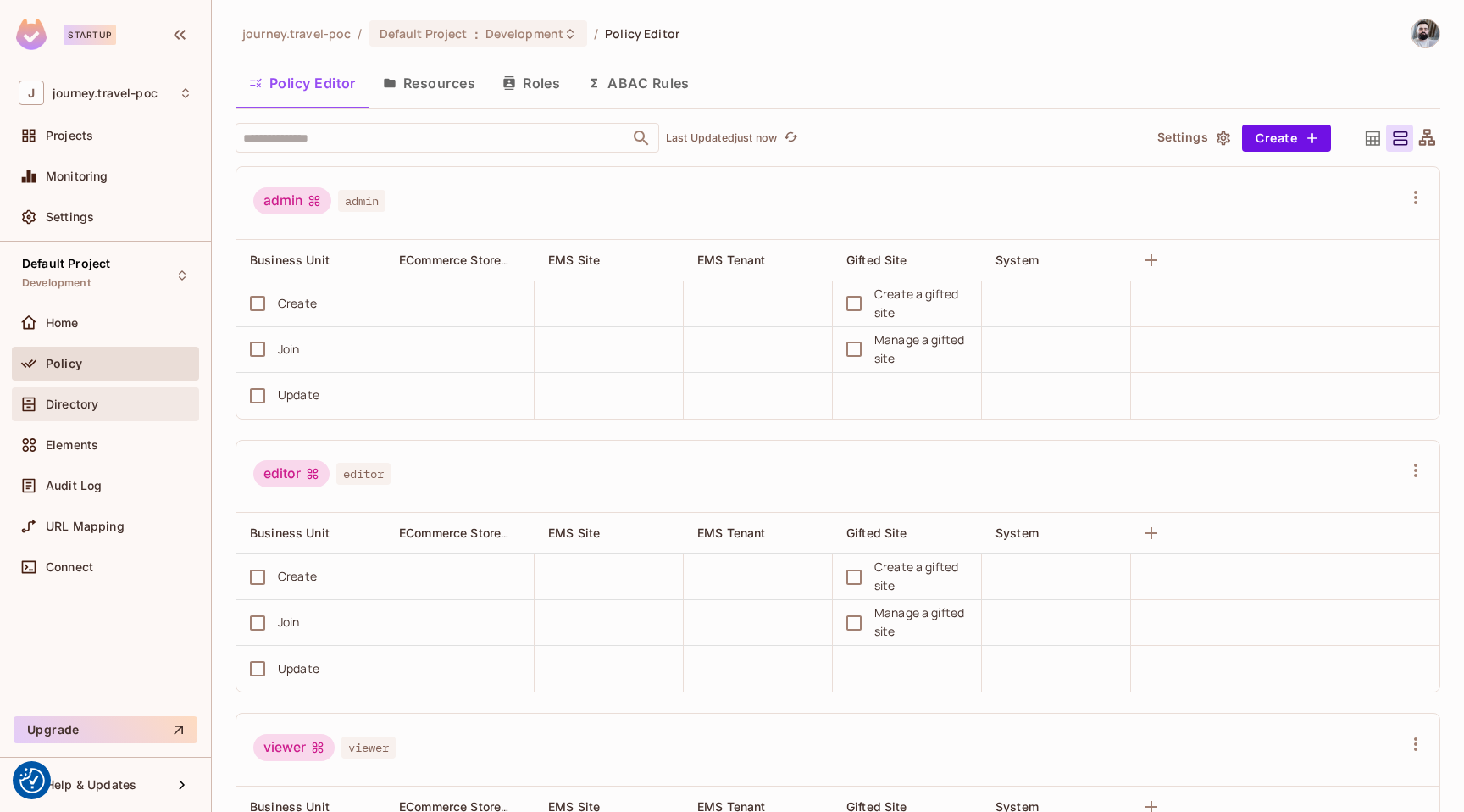
click at [172, 405] on div "Directory" at bounding box center [119, 404] width 147 height 13
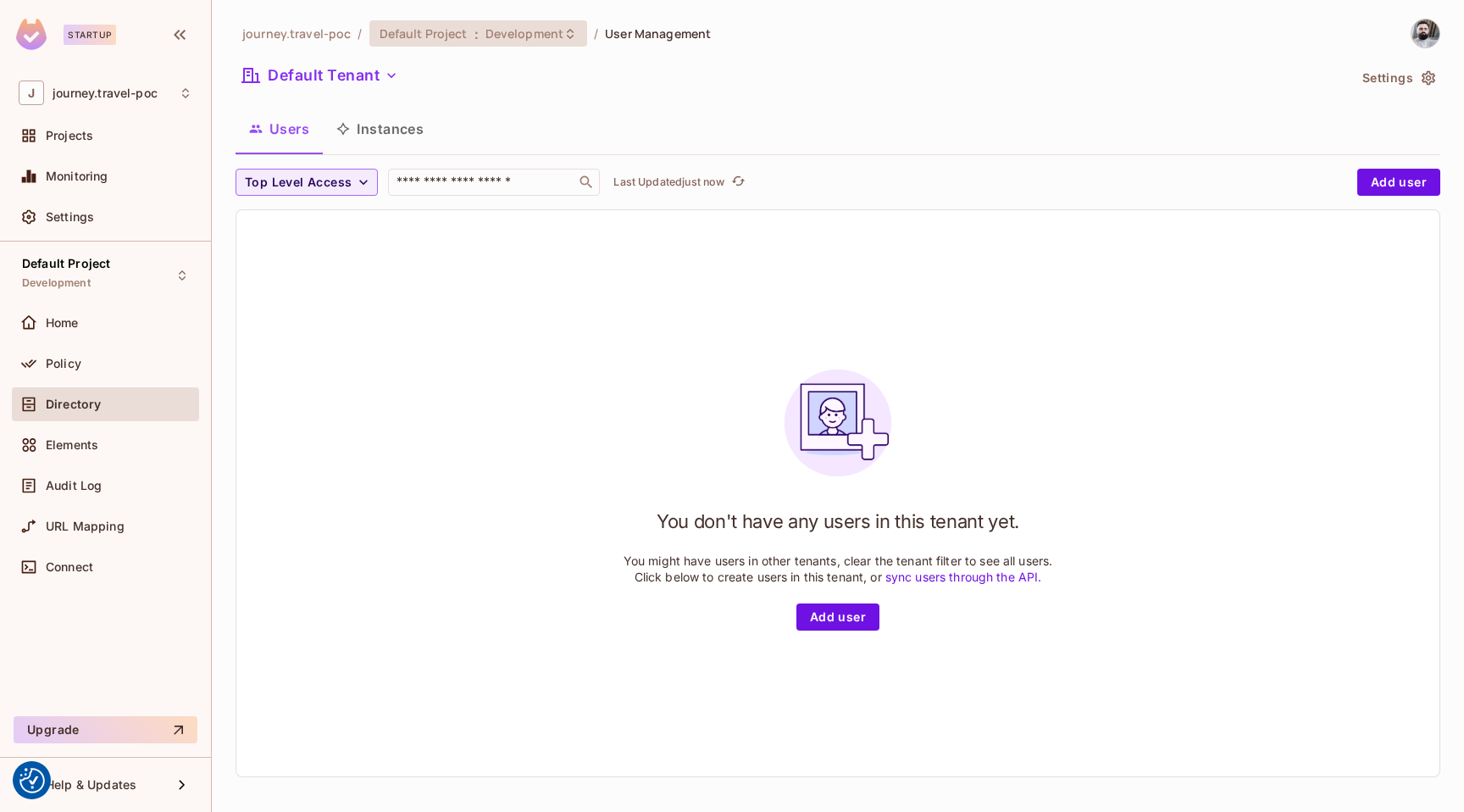
click at [448, 31] on span "Default Project" at bounding box center [423, 33] width 88 height 16
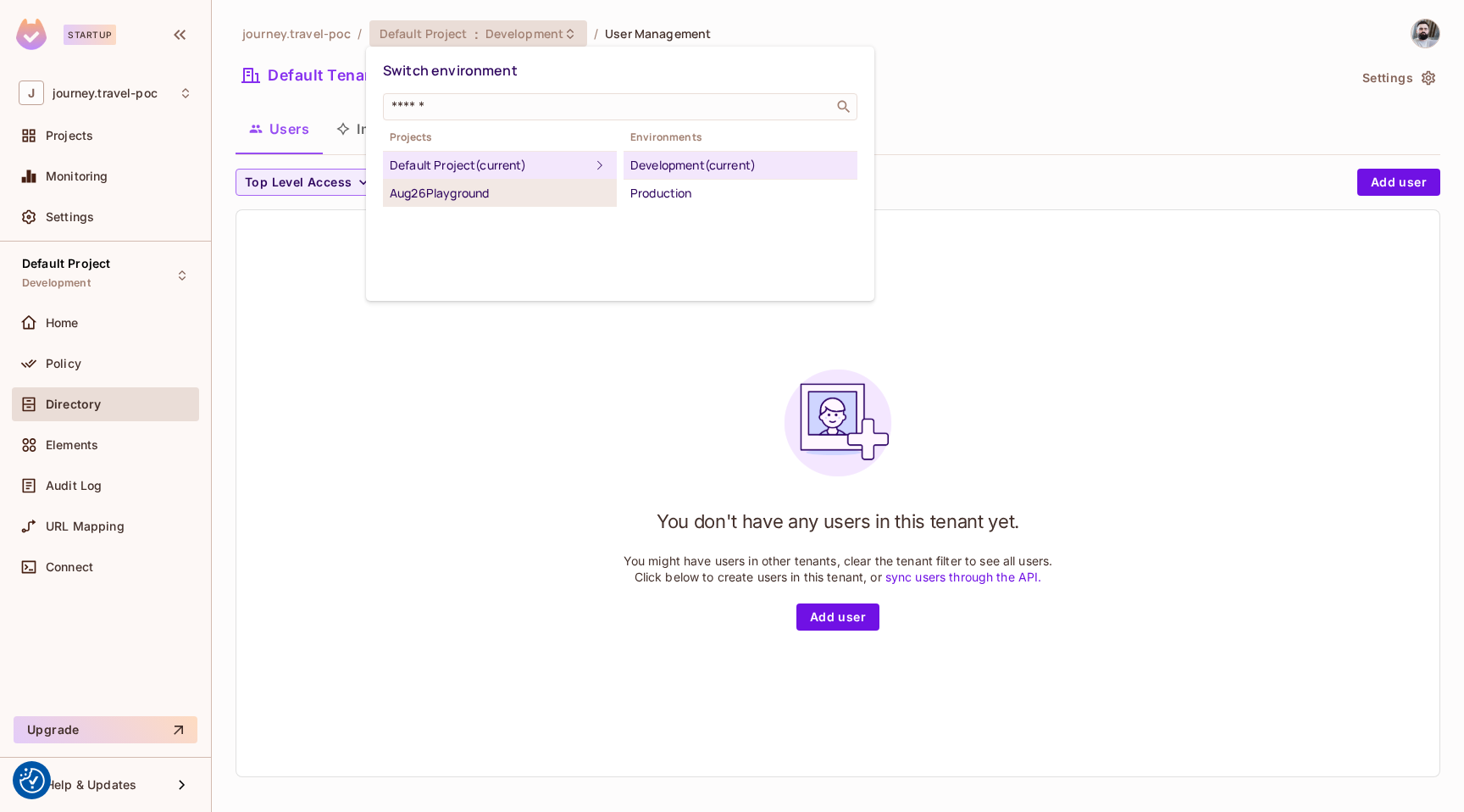
click at [409, 187] on div "Aug26Playground" at bounding box center [500, 193] width 220 height 20
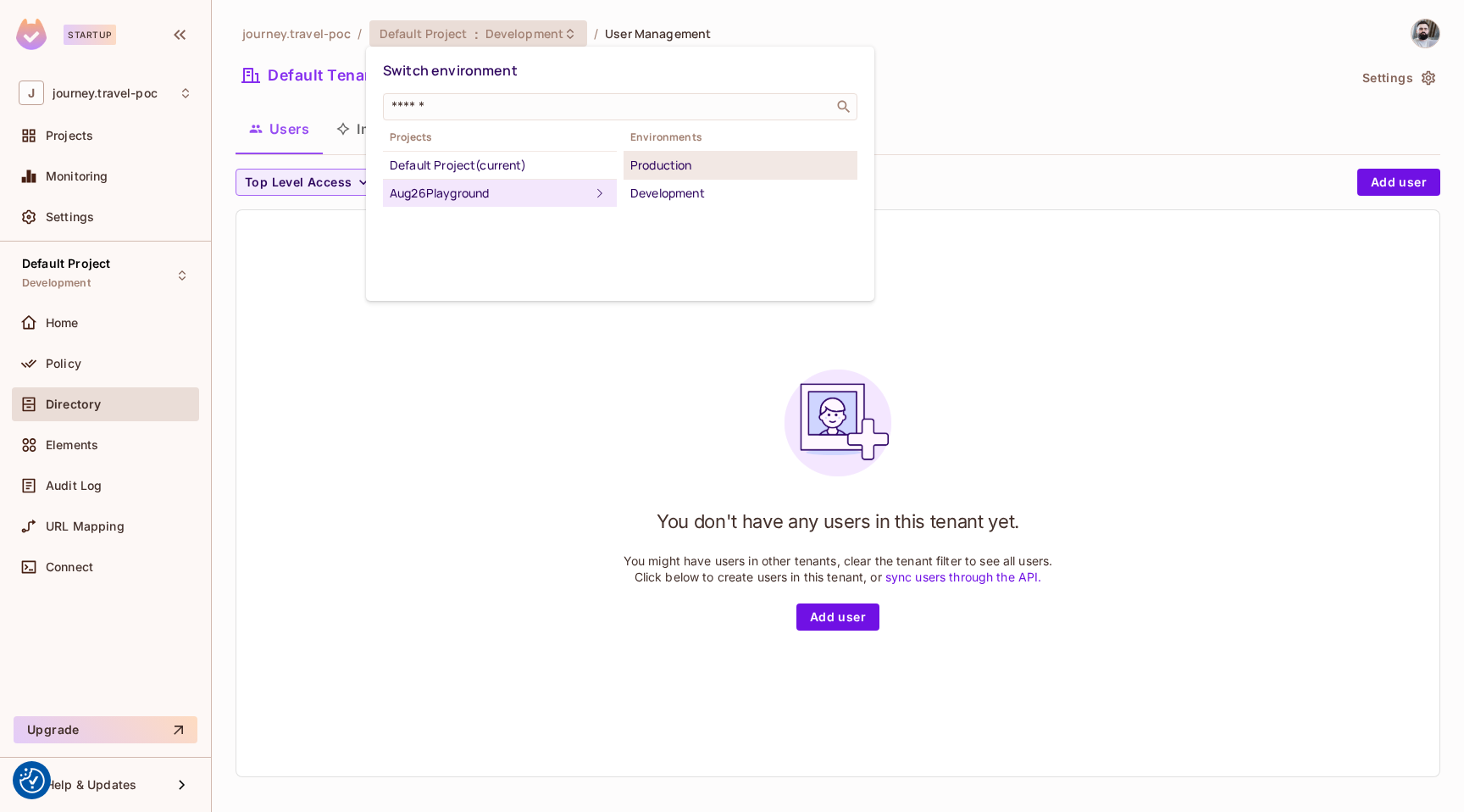
click at [664, 172] on div "Production" at bounding box center [741, 165] width 220 height 20
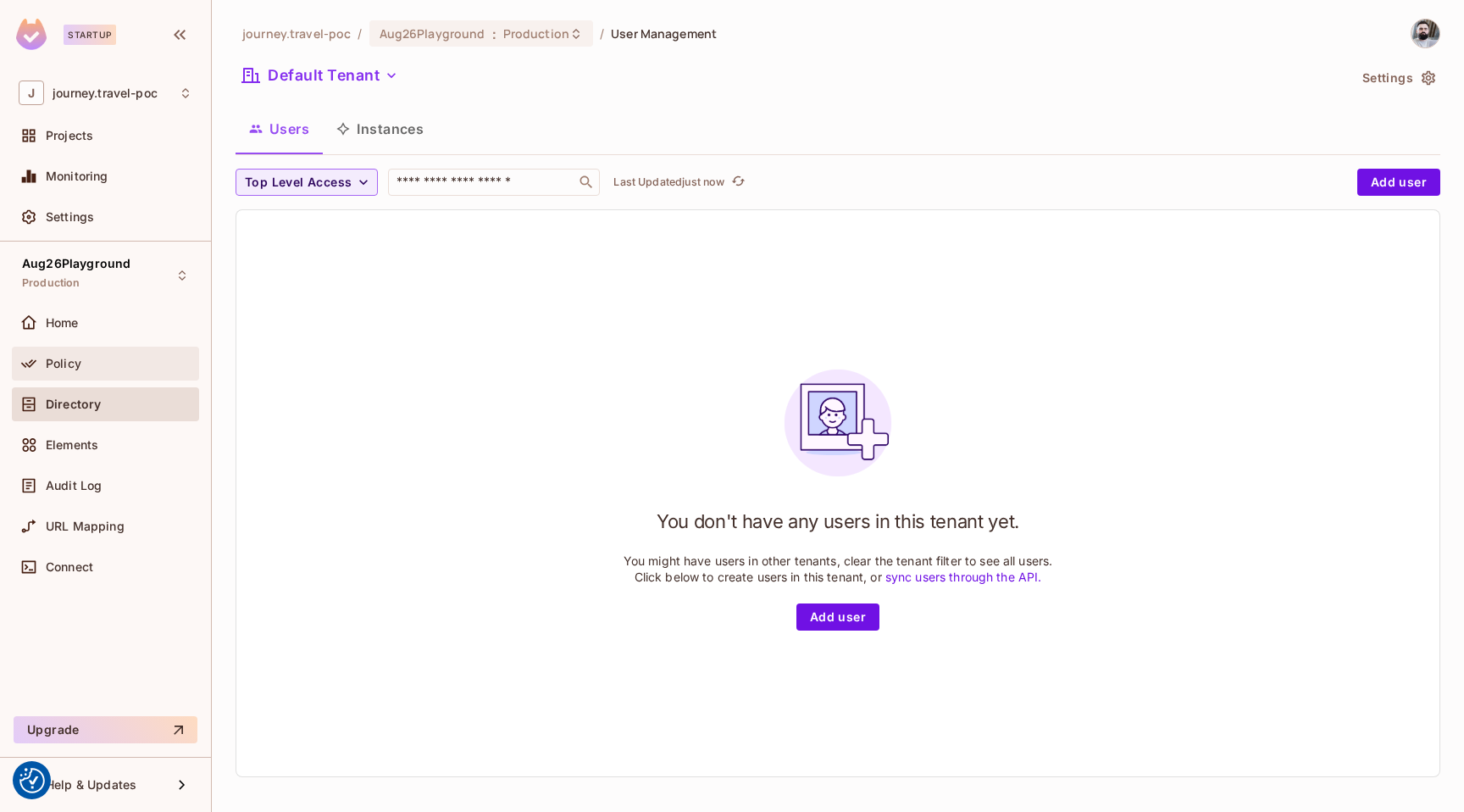
click at [70, 365] on span "Policy" at bounding box center [63, 362] width 35 height 13
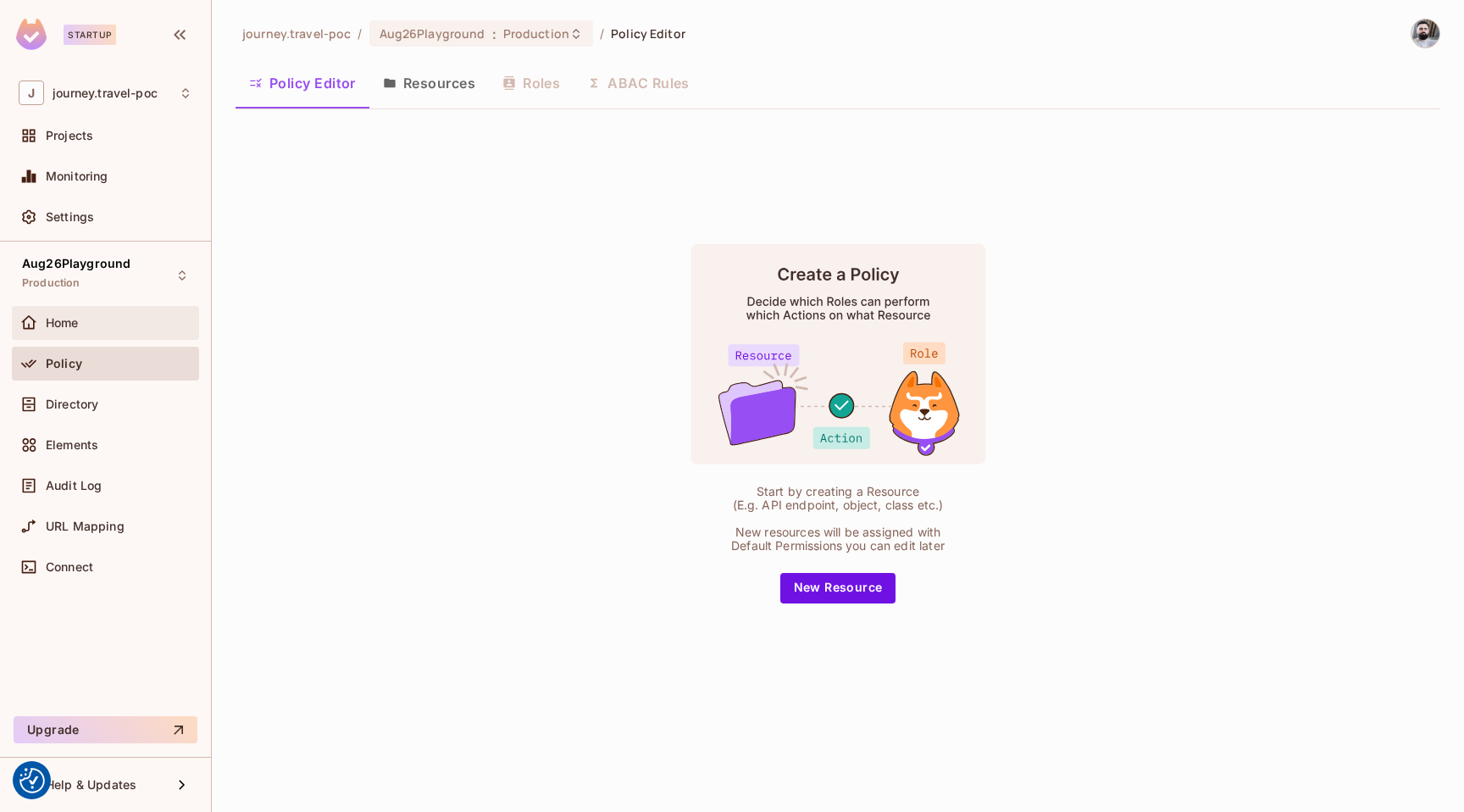
click at [84, 335] on div "Home" at bounding box center [105, 323] width 187 height 34
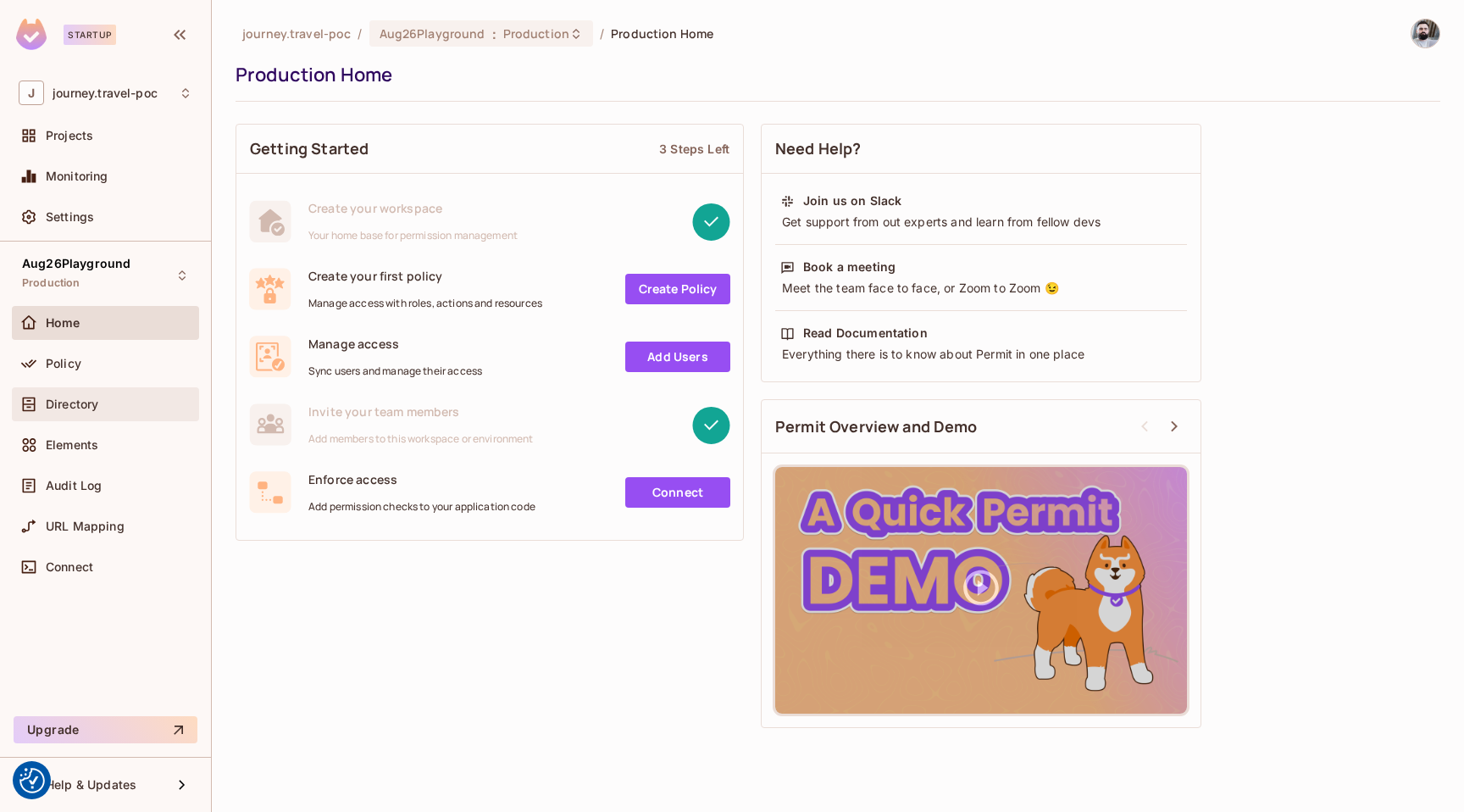
click at [118, 414] on div "Directory" at bounding box center [105, 404] width 187 height 34
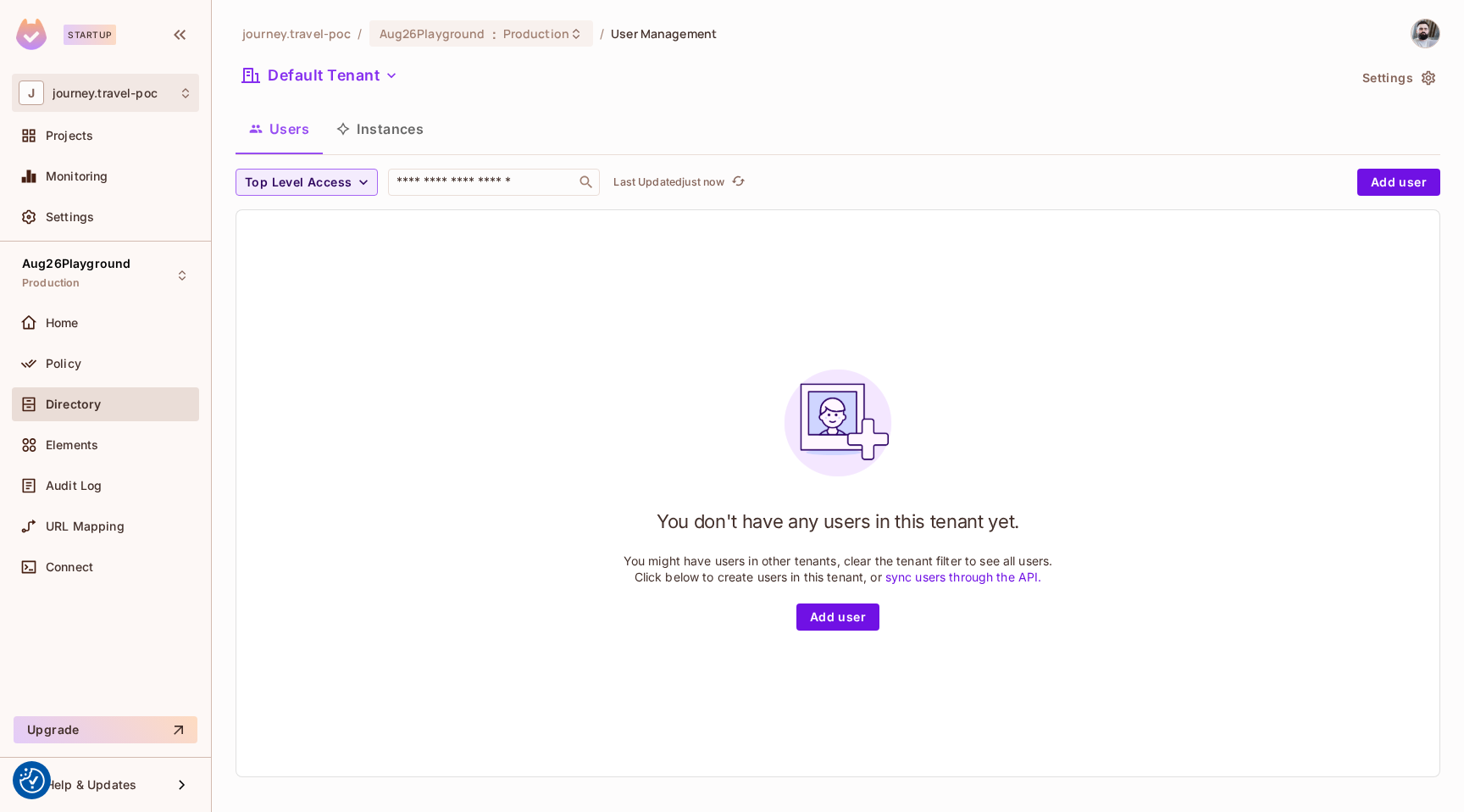
click at [183, 93] on icon at bounding box center [185, 92] width 13 height 13
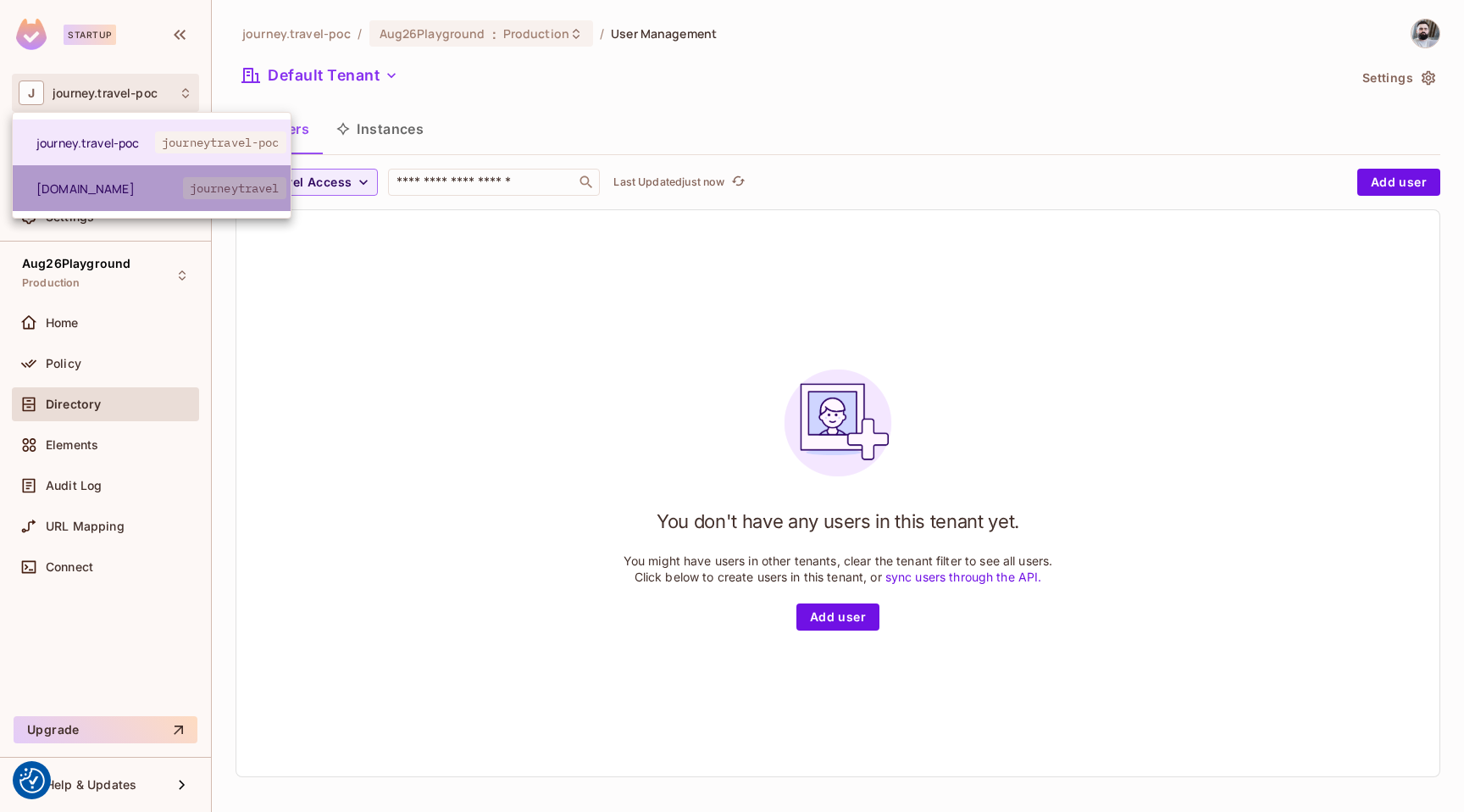
click at [157, 187] on span "[DOMAIN_NAME]" at bounding box center [109, 188] width 147 height 16
